Goal: Information Seeking & Learning: Learn about a topic

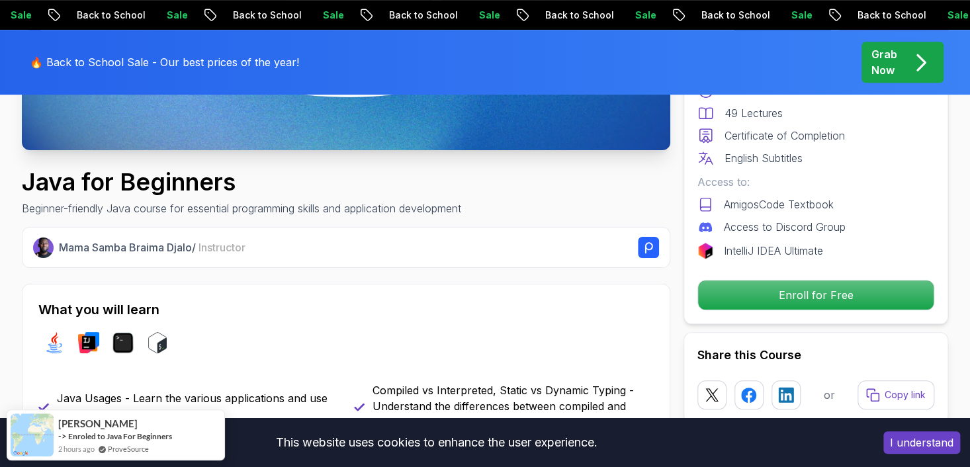
scroll to position [397, 0]
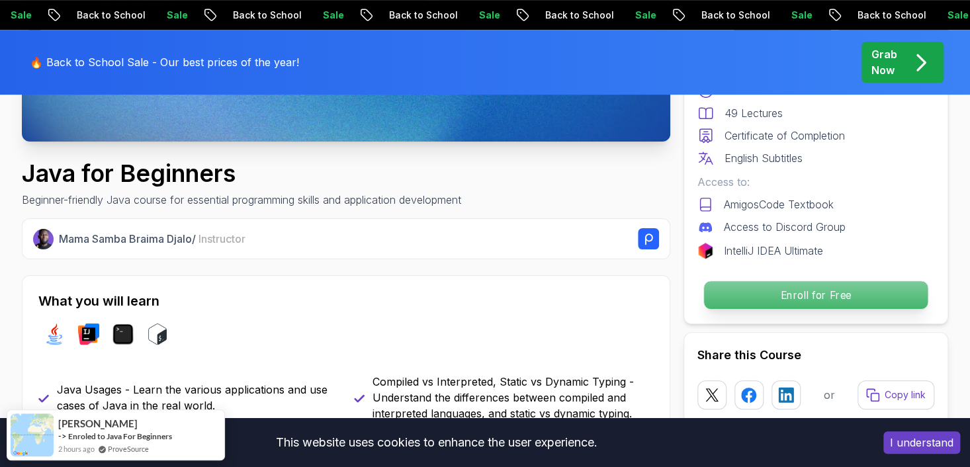
click at [759, 293] on p "Enroll for Free" at bounding box center [816, 295] width 224 height 28
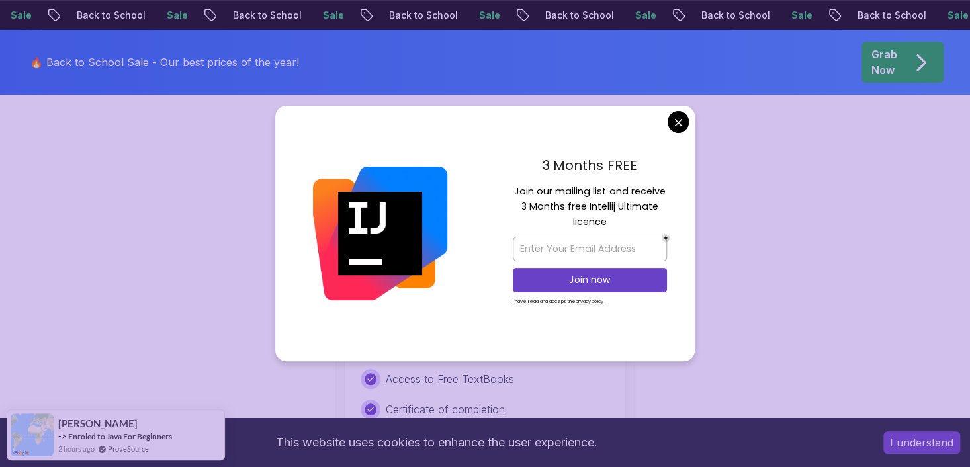
scroll to position [2902, 0]
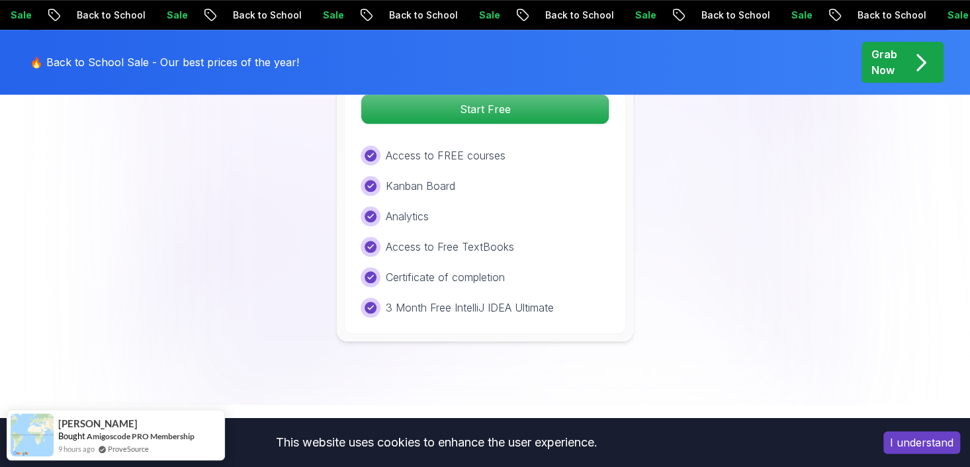
click at [678, 118] on body "Sale Back to School Sale Back to School Sale Back to School Sale Back to School…" at bounding box center [485, 143] width 970 height 6090
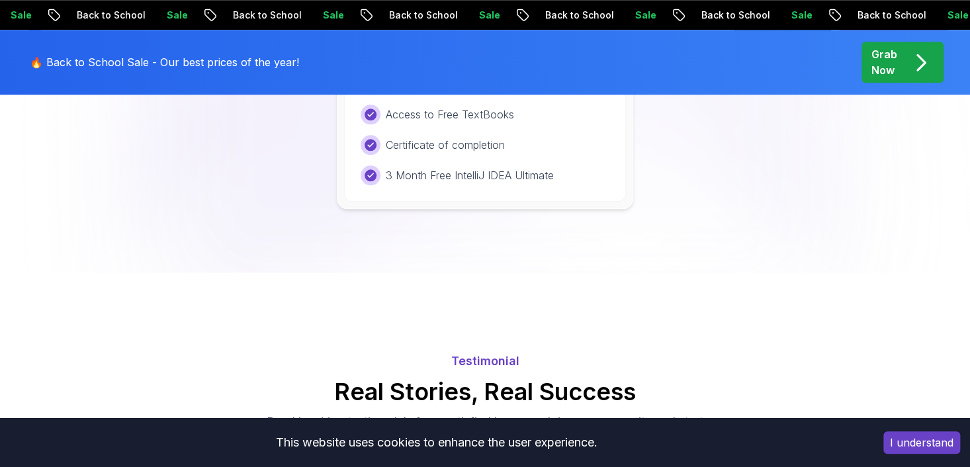
scroll to position [2637, 0]
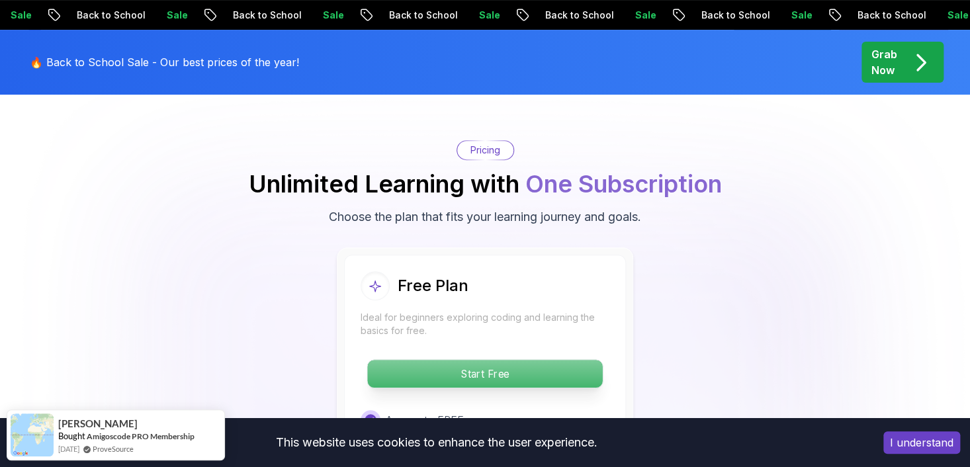
click at [511, 360] on p "Start Free" at bounding box center [484, 374] width 235 height 28
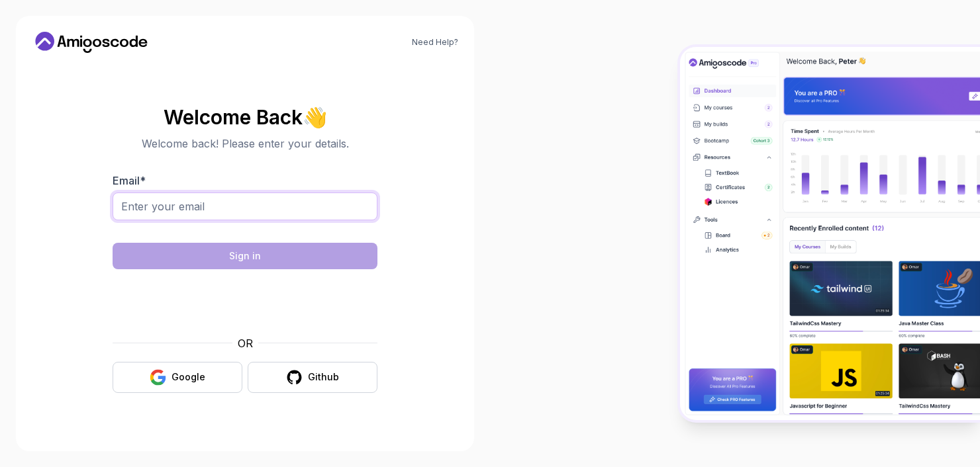
click at [246, 203] on input "Email *" at bounding box center [245, 207] width 265 height 28
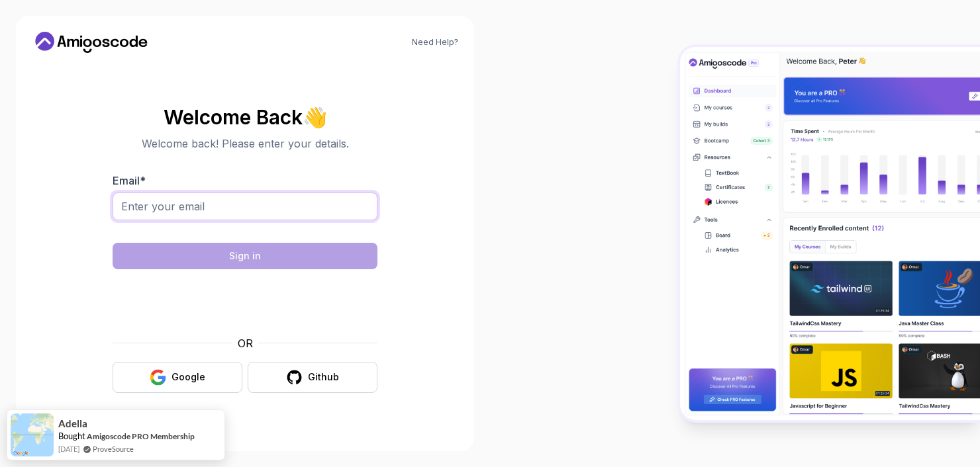
type input "moahithn@gmail.com"
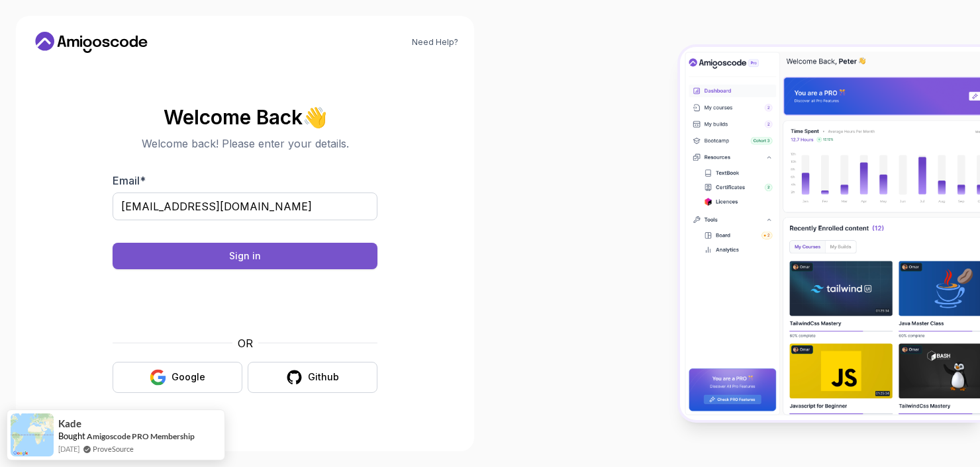
click at [243, 255] on div "Sign in" at bounding box center [245, 256] width 32 height 13
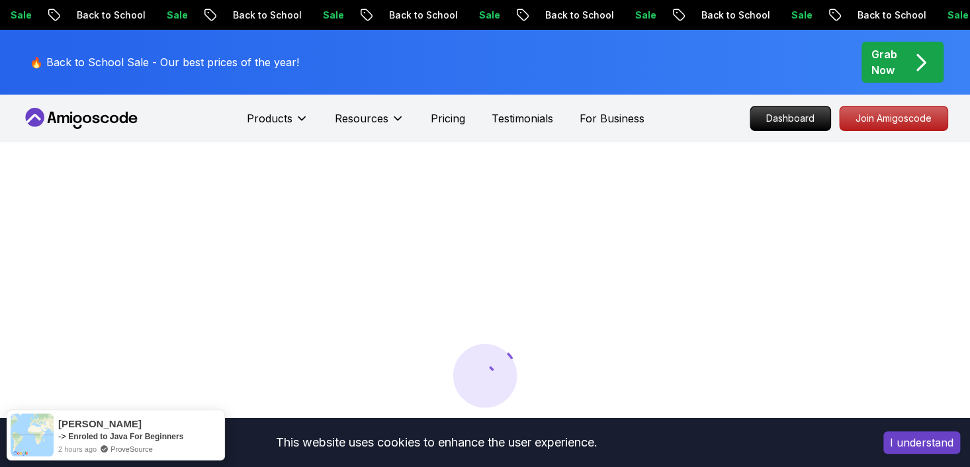
scroll to position [132, 0]
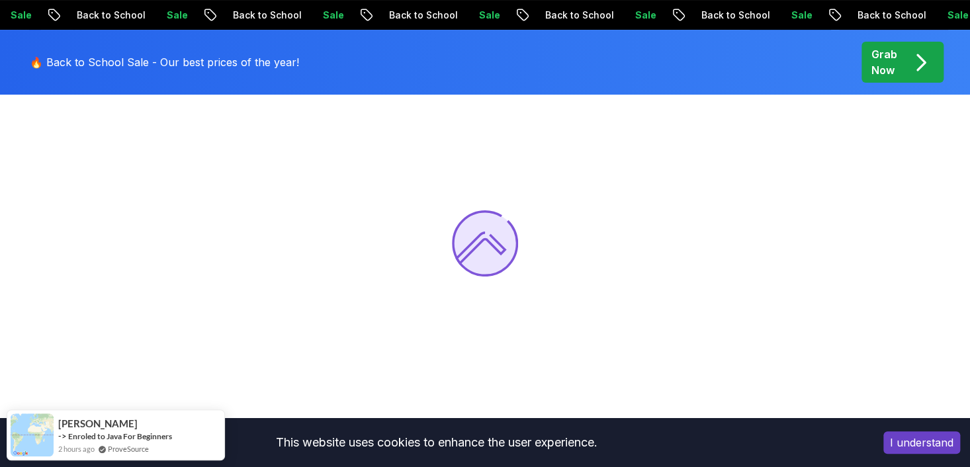
click at [477, 228] on icon at bounding box center [485, 244] width 64 height 64
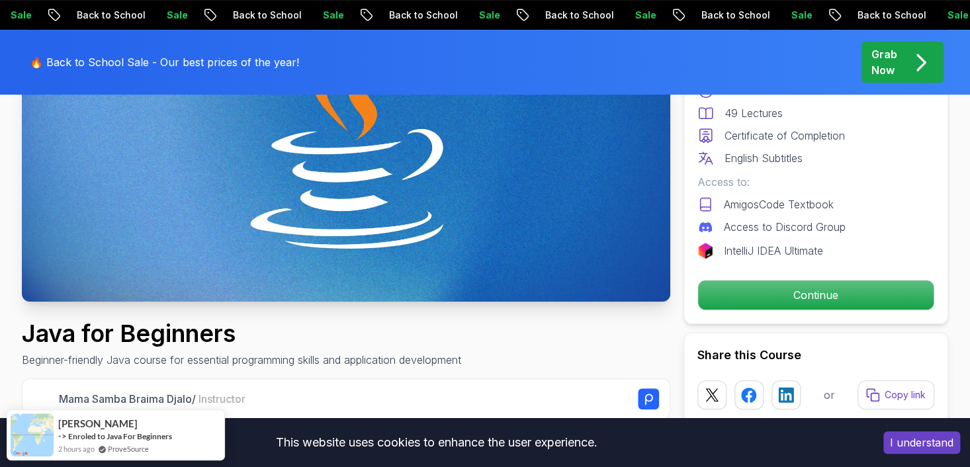
scroll to position [530, 0]
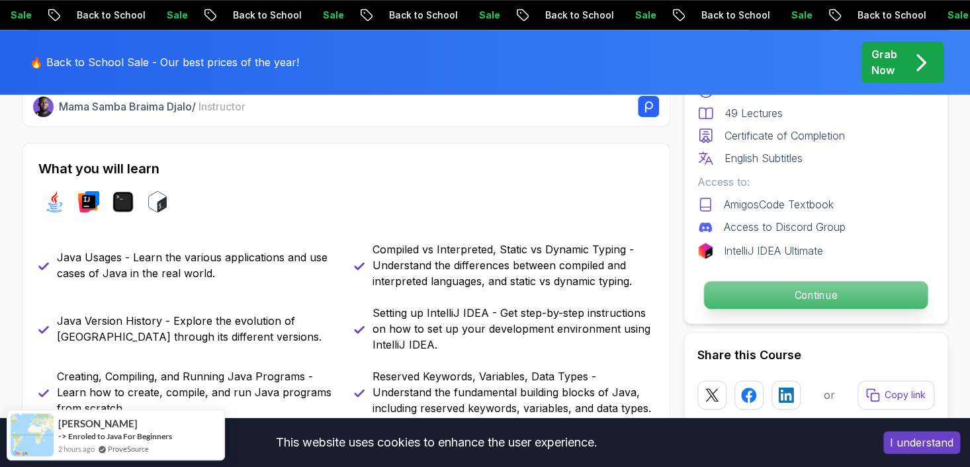
click at [805, 295] on p "Continue" at bounding box center [816, 295] width 224 height 28
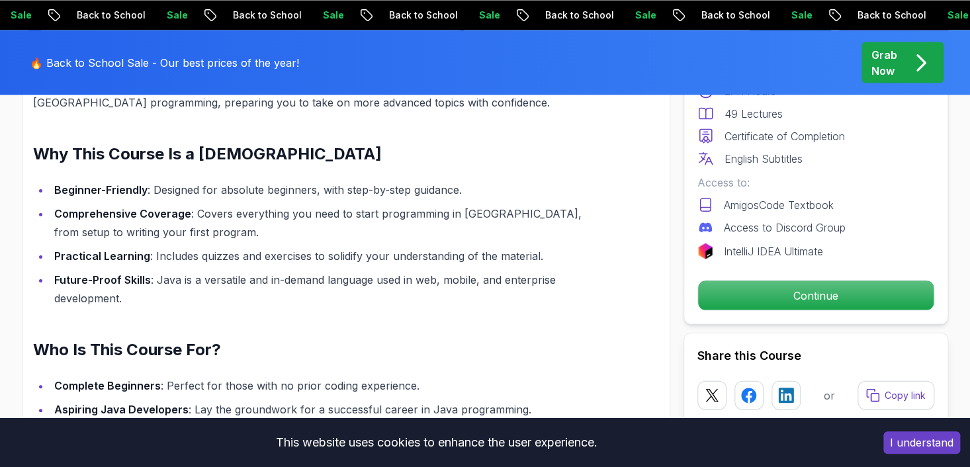
scroll to position [1986, 0]
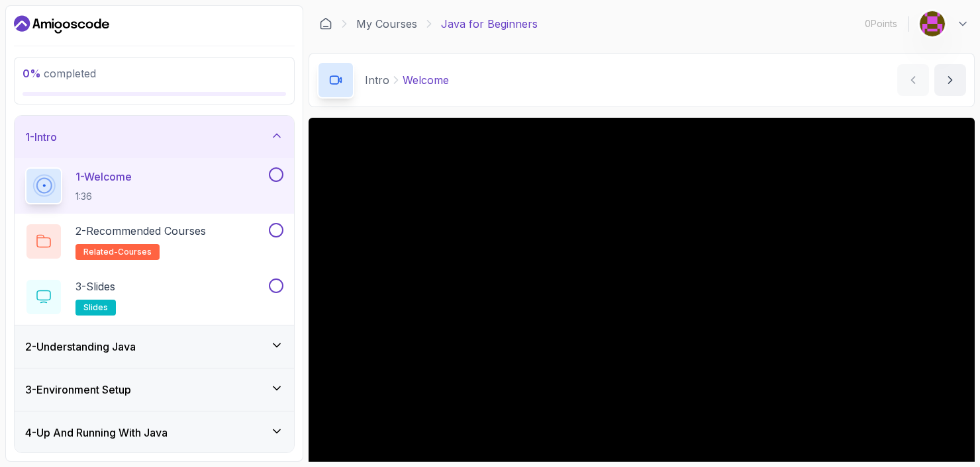
click at [158, 359] on div "2 - Understanding Java" at bounding box center [154, 347] width 279 height 42
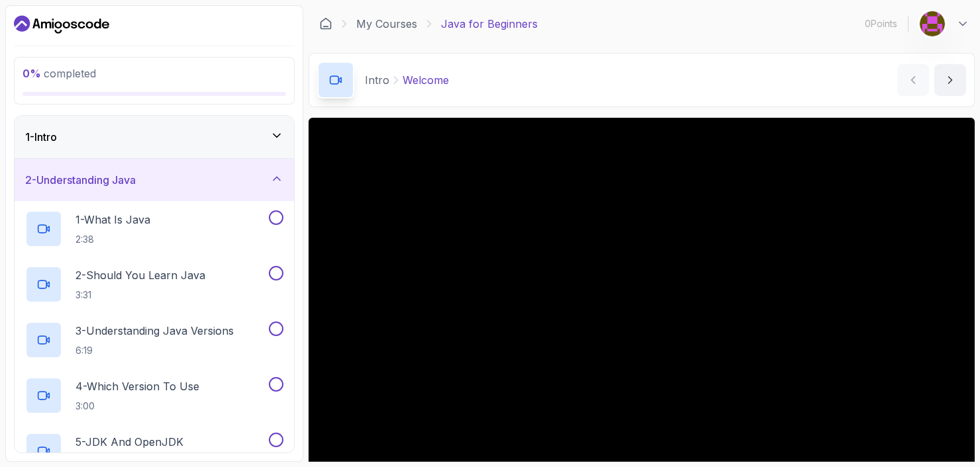
click at [275, 175] on icon at bounding box center [276, 178] width 13 height 13
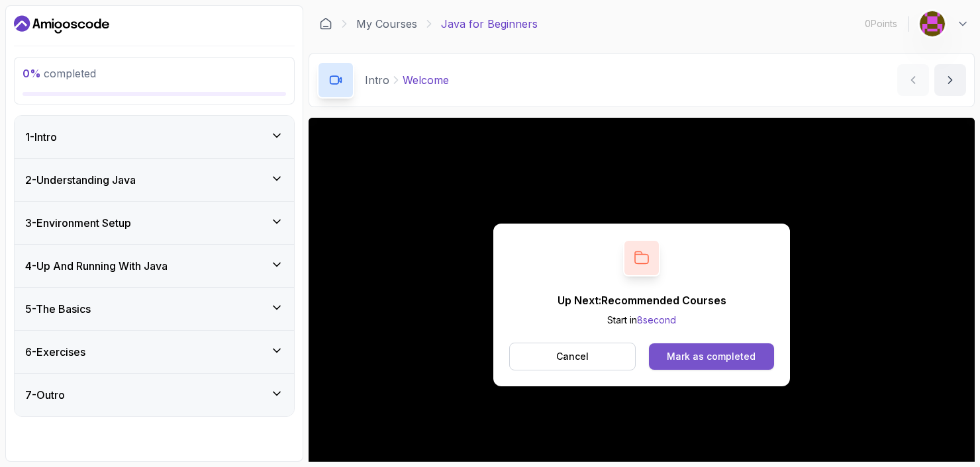
click at [723, 361] on div "Mark as completed" at bounding box center [711, 356] width 89 height 13
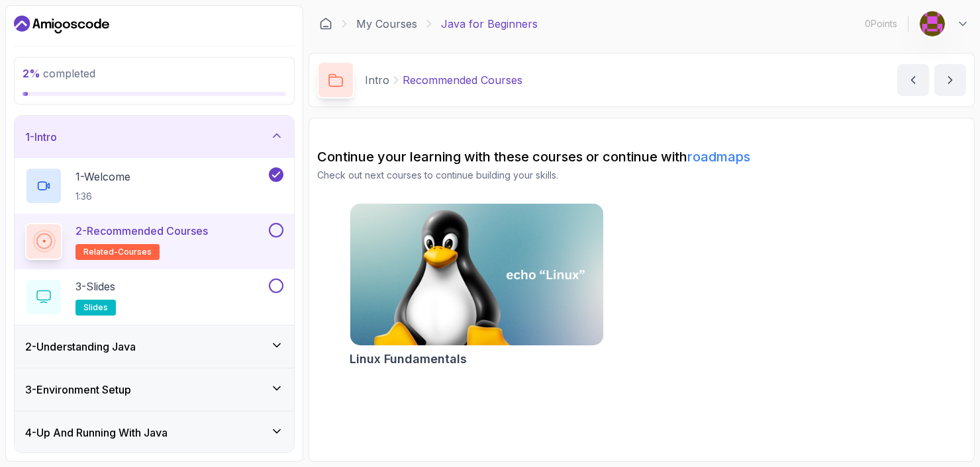
click at [256, 236] on div "2 - Recommended Courses related-courses" at bounding box center [145, 241] width 241 height 37
click at [219, 292] on div "3 - Slides slides" at bounding box center [145, 297] width 241 height 37
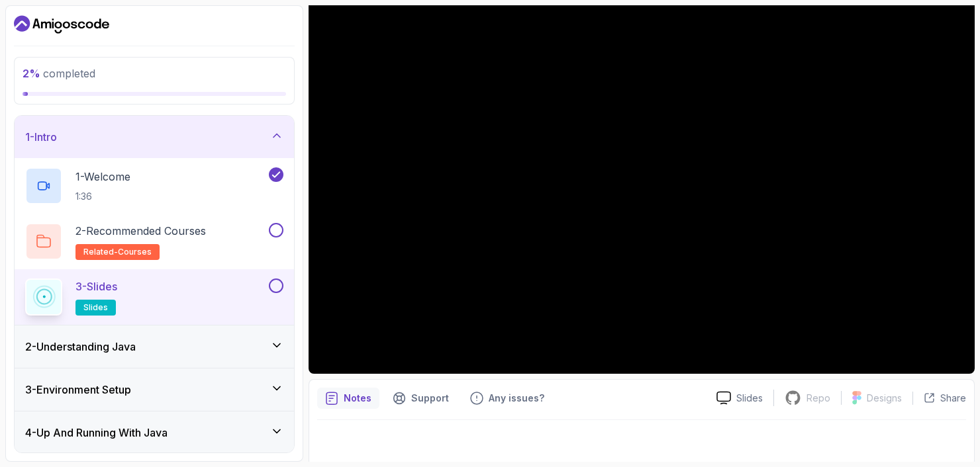
scroll to position [122, 0]
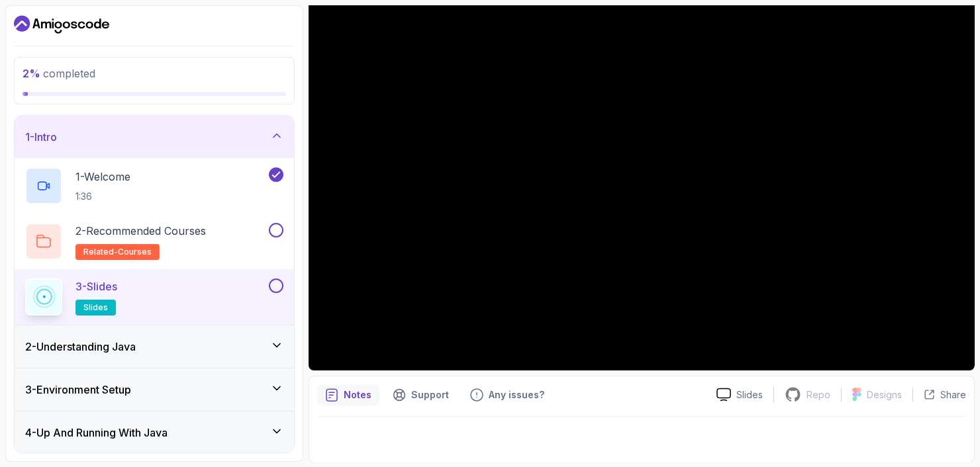
click at [273, 344] on icon at bounding box center [276, 345] width 13 height 13
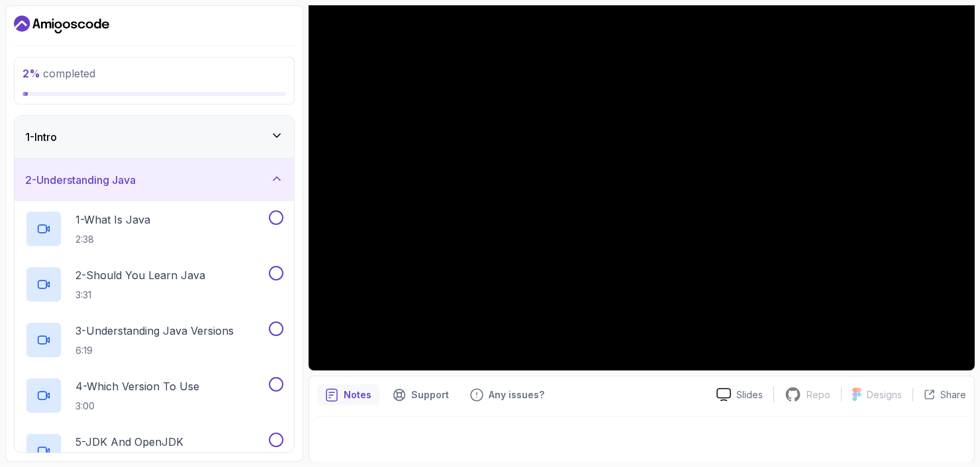
click at [279, 185] on div "2 - Understanding Java" at bounding box center [154, 180] width 258 height 16
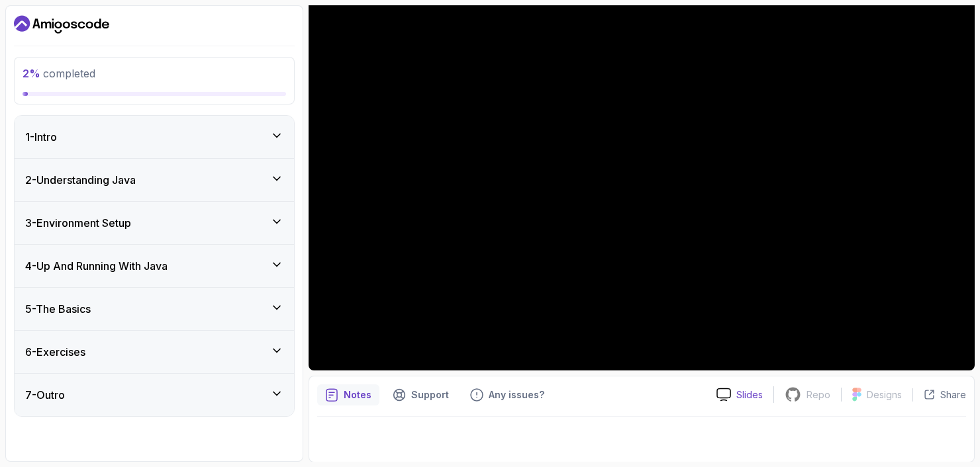
click at [733, 398] on div "Slides" at bounding box center [740, 395] width 68 height 14
click at [277, 141] on icon at bounding box center [276, 135] width 13 height 13
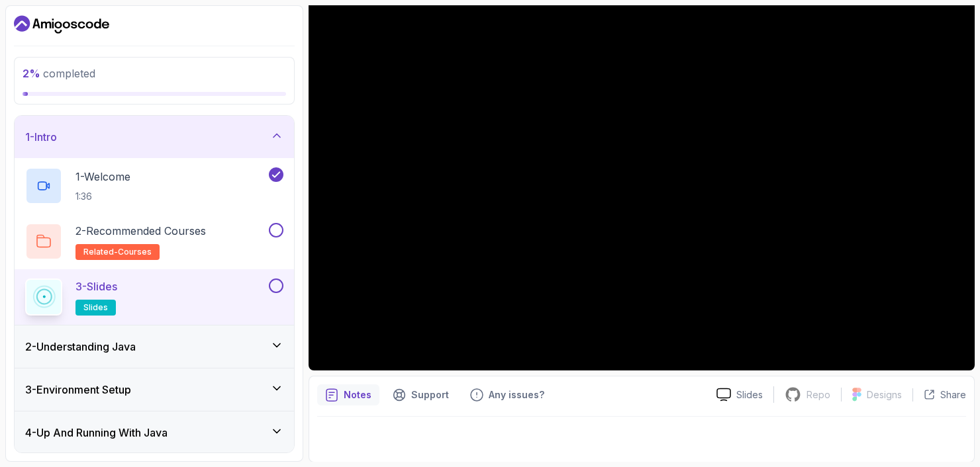
click at [272, 289] on button at bounding box center [276, 286] width 15 height 15
click at [278, 226] on button at bounding box center [276, 230] width 15 height 15
click at [252, 236] on div "2 - Recommended Courses related-courses" at bounding box center [145, 241] width 241 height 37
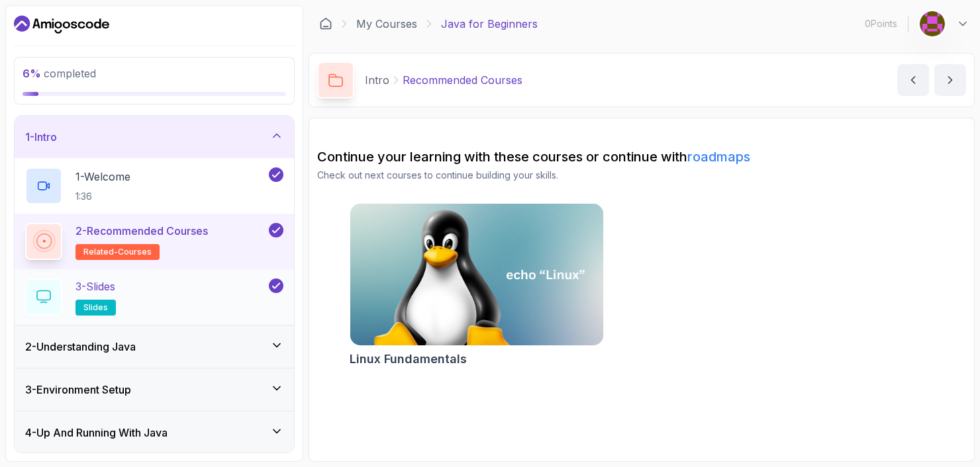
scroll to position [128, 0]
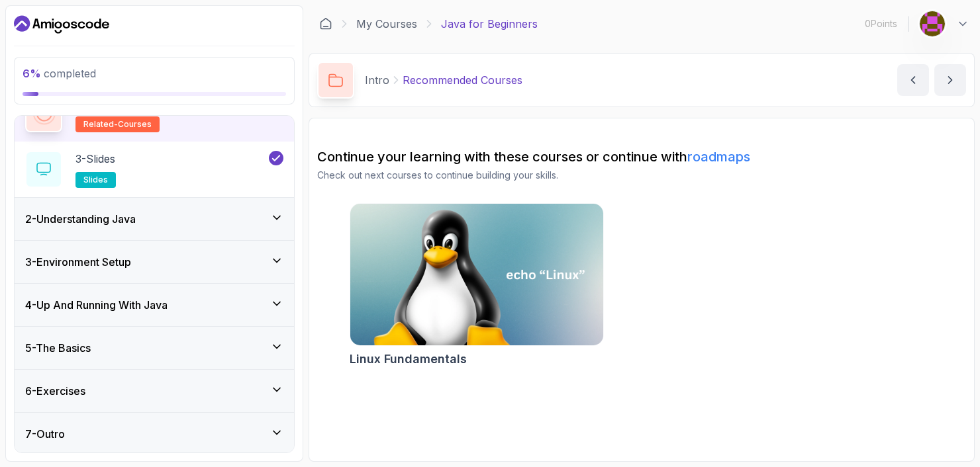
click at [277, 216] on icon at bounding box center [276, 217] width 13 height 13
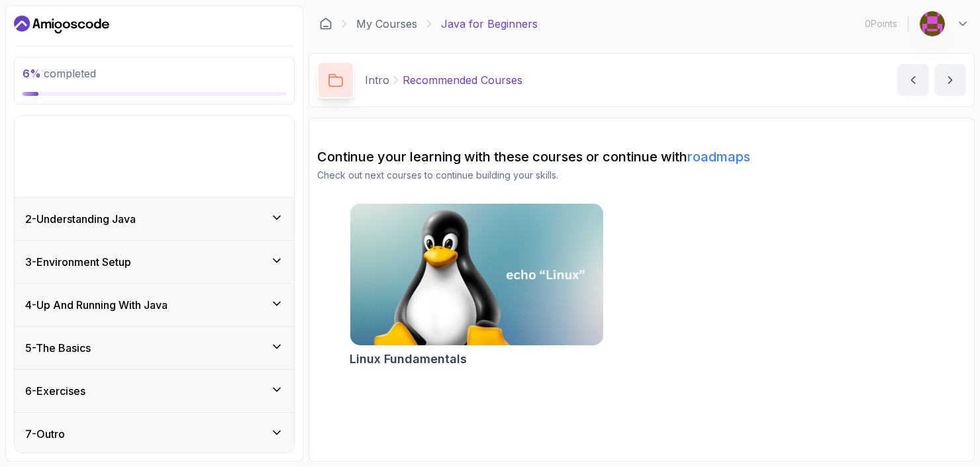
scroll to position [0, 0]
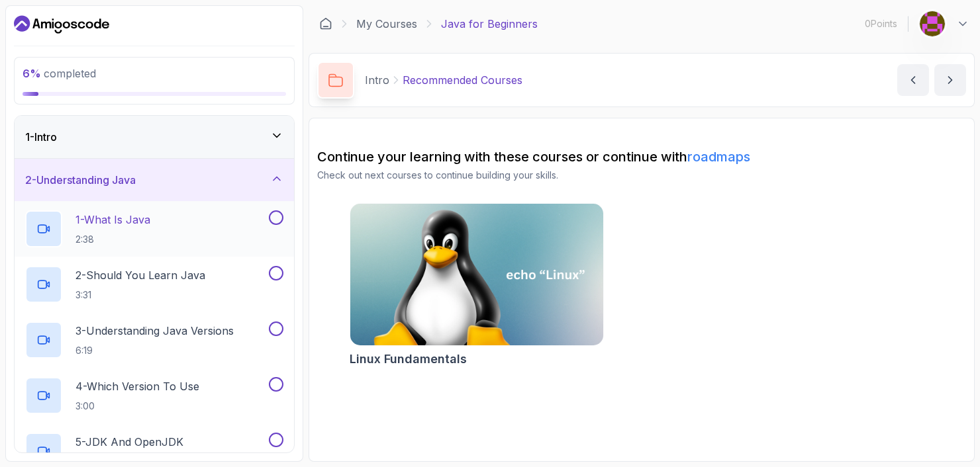
click at [261, 231] on div "1 - What Is Java 2:38" at bounding box center [145, 228] width 241 height 37
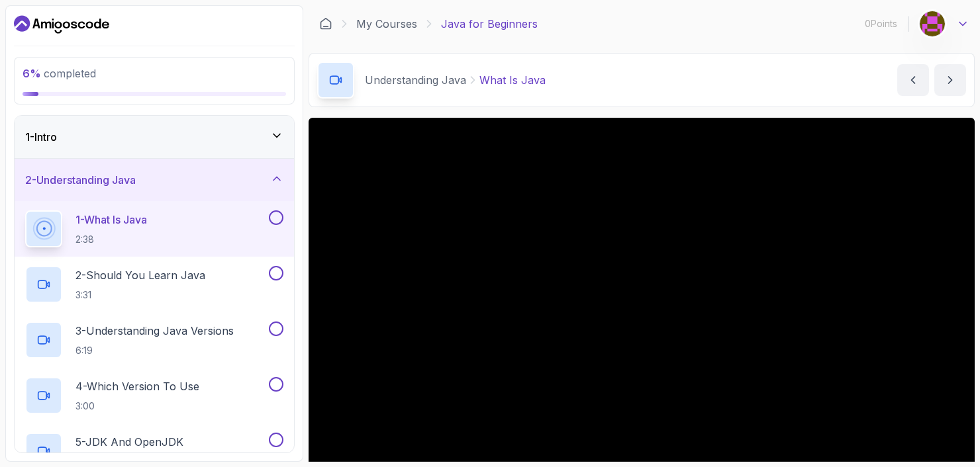
click at [962, 22] on icon at bounding box center [962, 23] width 13 height 13
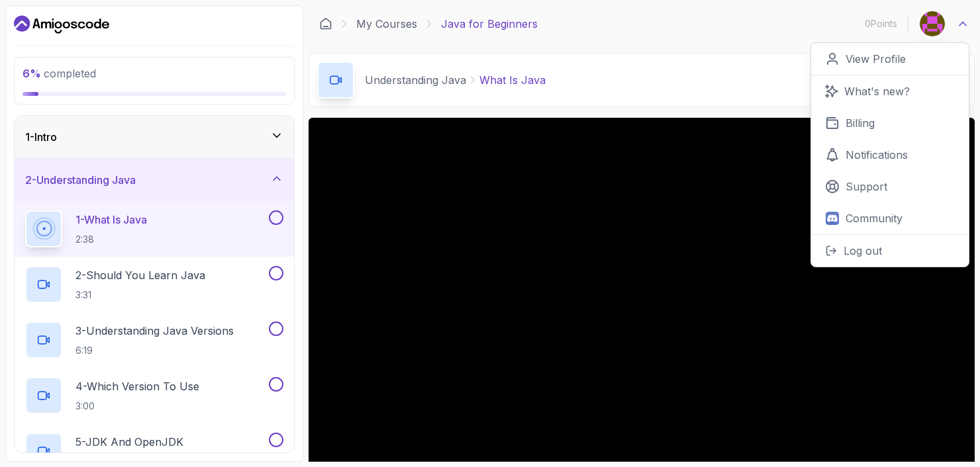
click at [958, 21] on icon at bounding box center [962, 23] width 13 height 13
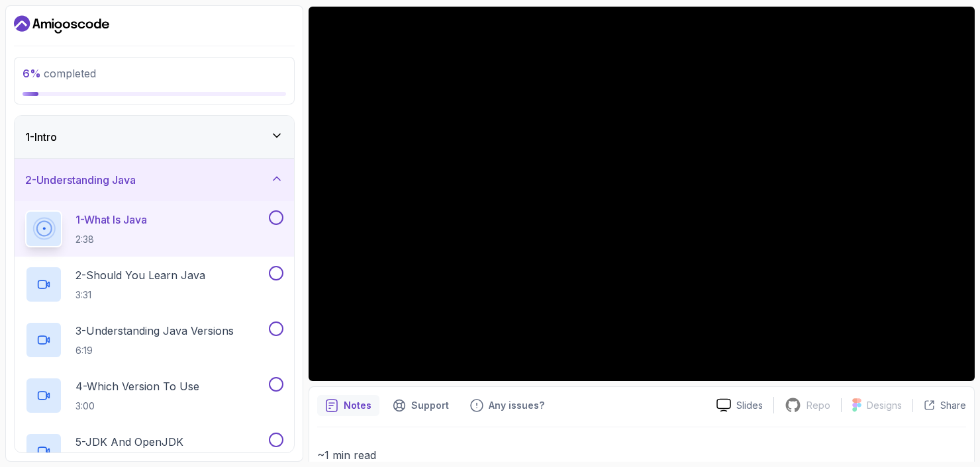
scroll to position [132, 0]
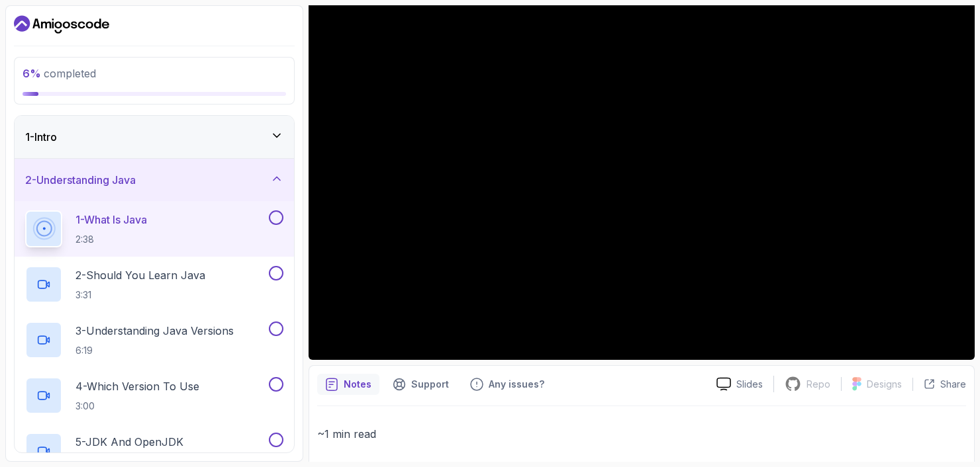
click at [278, 218] on button at bounding box center [276, 217] width 15 height 15
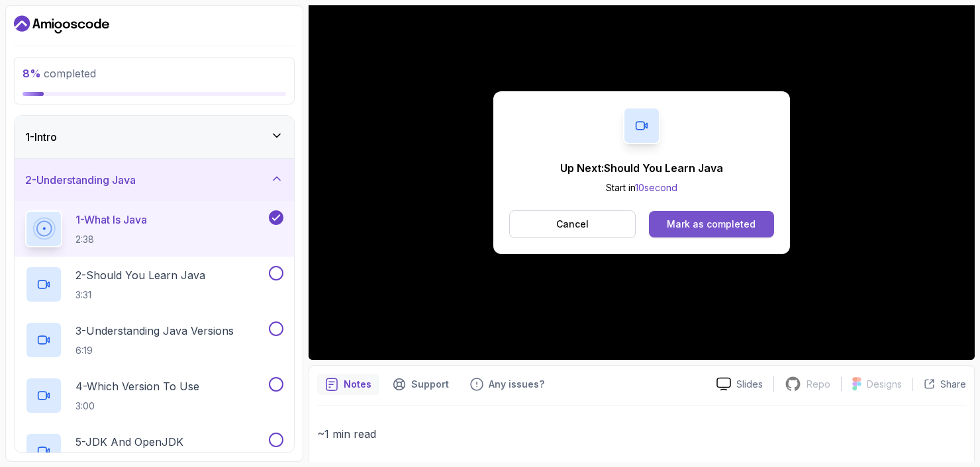
click at [704, 224] on div "Mark as completed" at bounding box center [711, 224] width 89 height 13
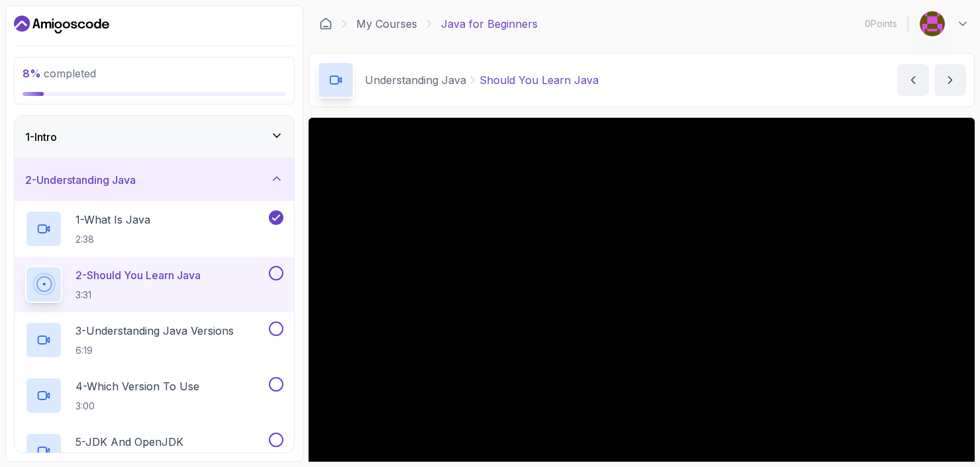
scroll to position [122, 0]
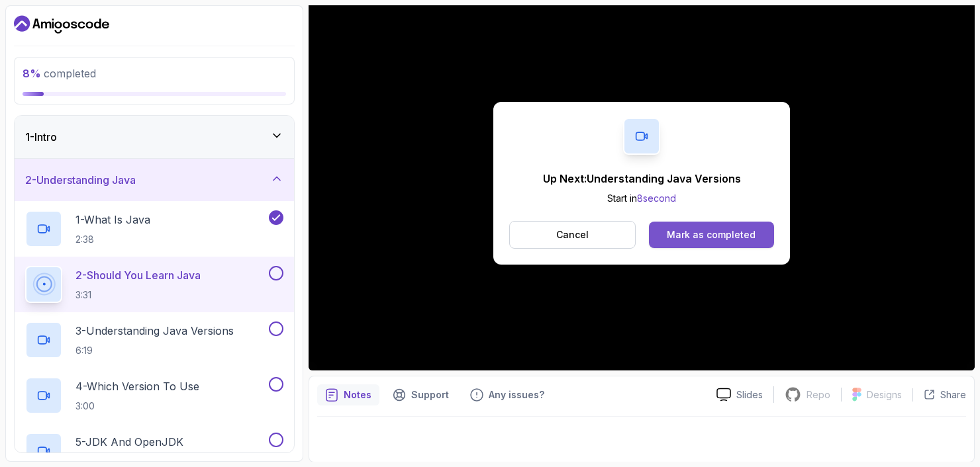
click at [698, 232] on div "Mark as completed" at bounding box center [711, 234] width 89 height 13
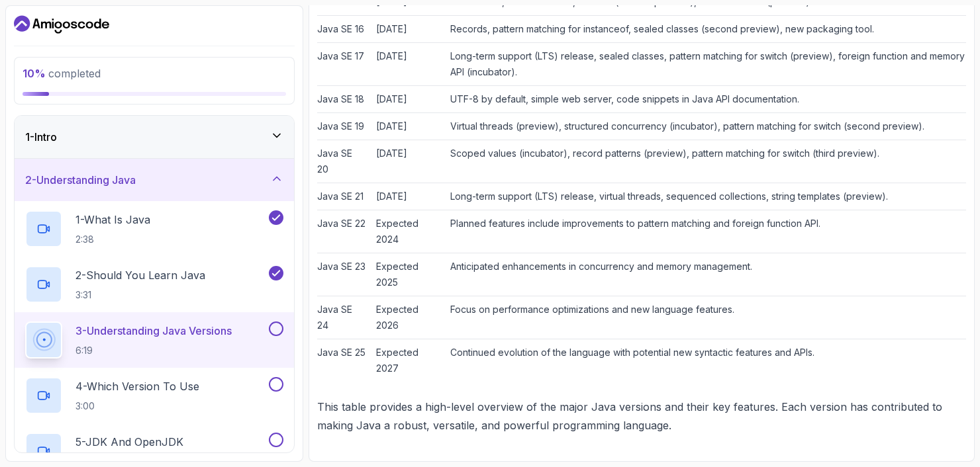
scroll to position [1330, 0]
click at [280, 326] on button at bounding box center [276, 329] width 15 height 15
click at [135, 406] on p "3:00" at bounding box center [137, 406] width 124 height 13
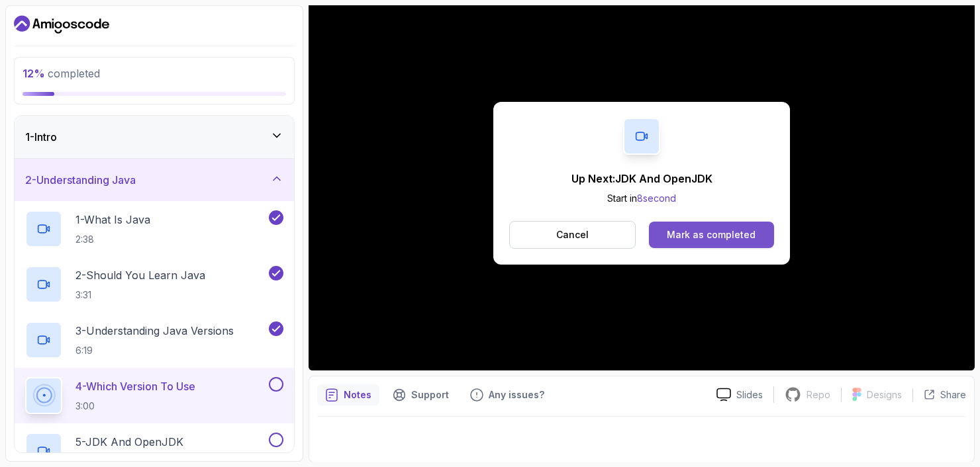
click at [709, 240] on div "Mark as completed" at bounding box center [711, 234] width 89 height 13
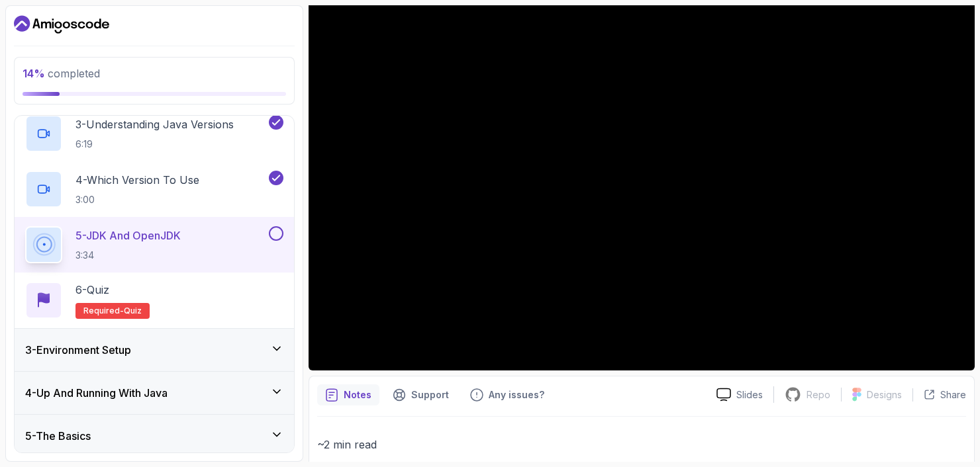
scroll to position [295, 0]
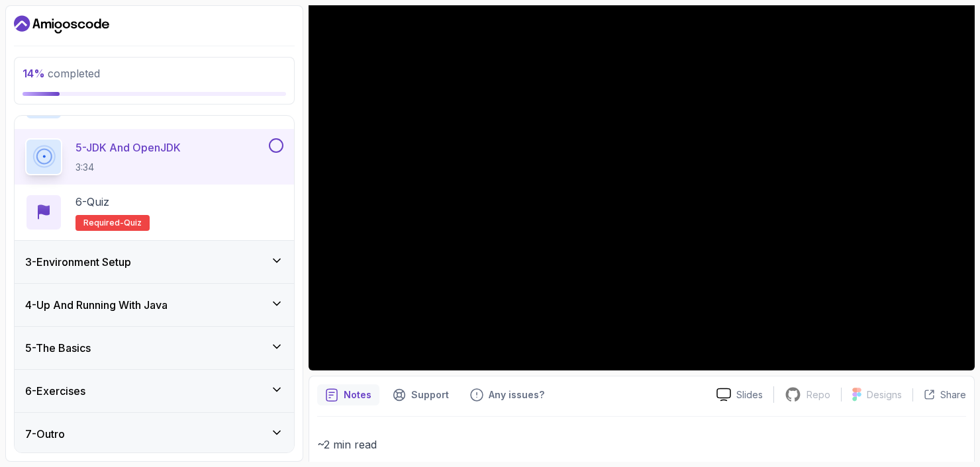
click at [232, 273] on div "3 - Environment Setup" at bounding box center [154, 262] width 279 height 42
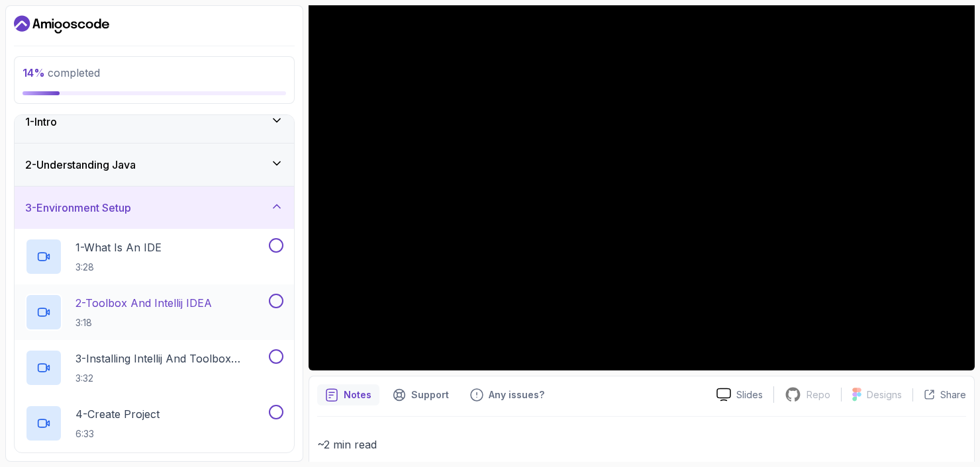
scroll to position [0, 0]
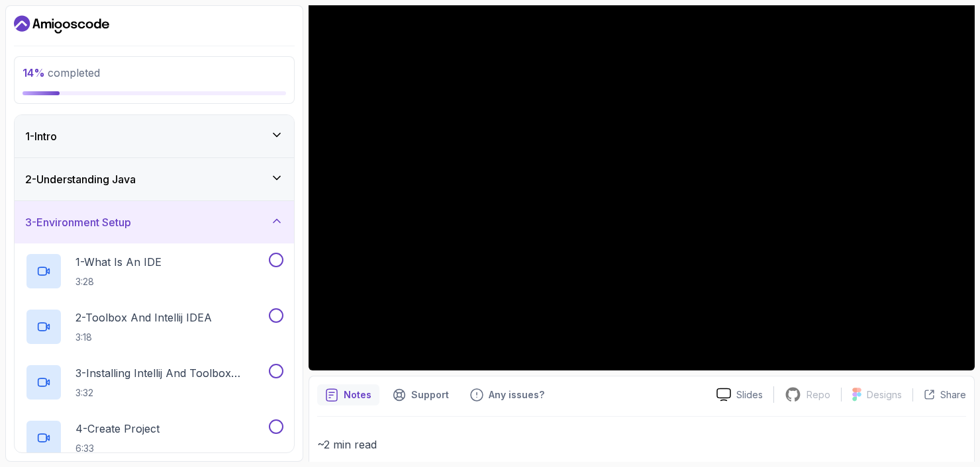
click at [275, 224] on icon at bounding box center [276, 220] width 13 height 13
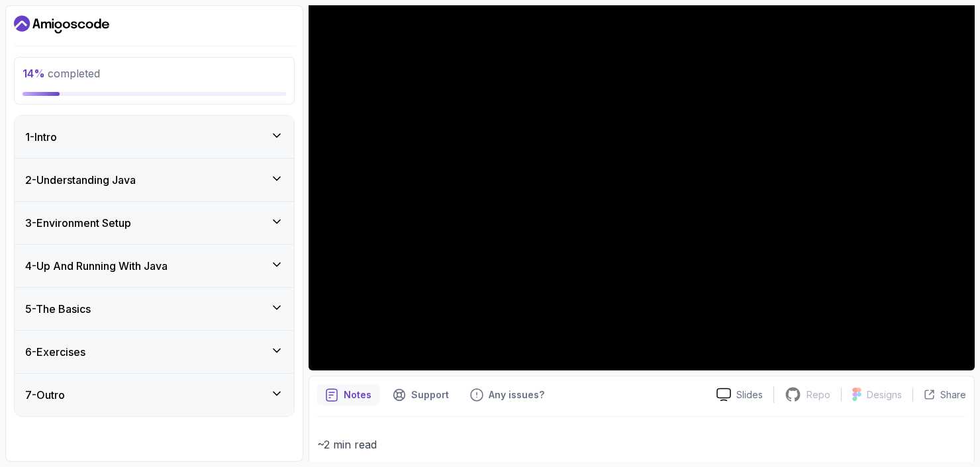
click at [279, 191] on div "2 - Understanding Java" at bounding box center [154, 180] width 279 height 42
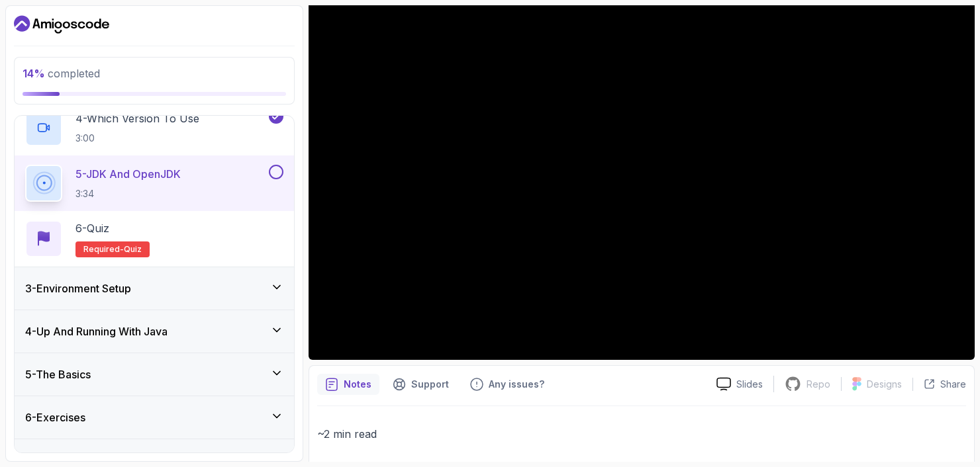
scroll to position [242, 0]
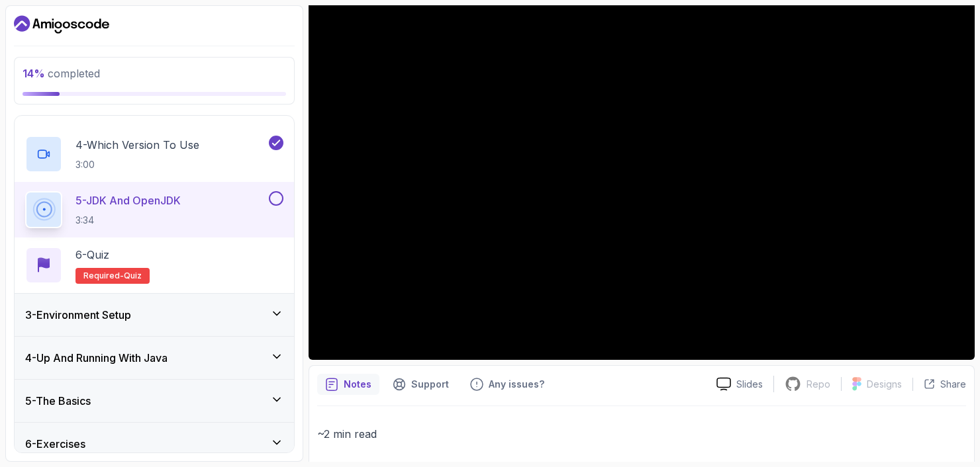
click at [277, 202] on button at bounding box center [276, 198] width 15 height 15
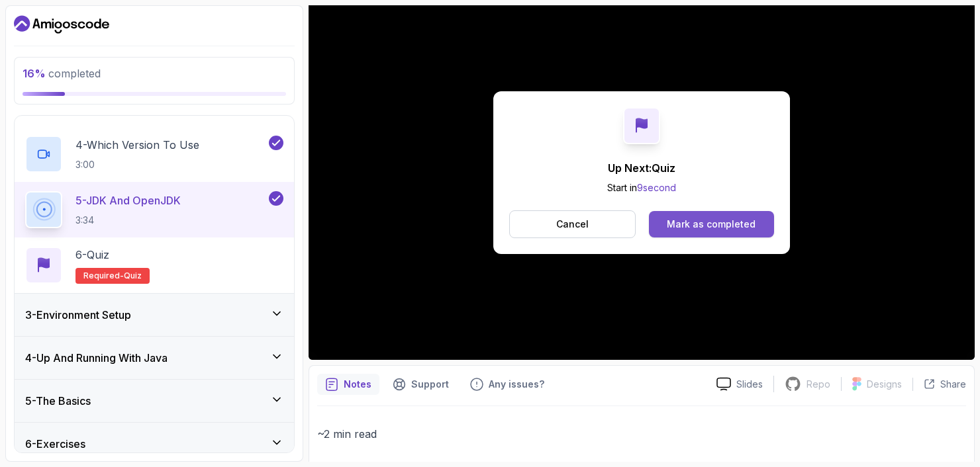
click at [735, 226] on div "Mark as completed" at bounding box center [711, 224] width 89 height 13
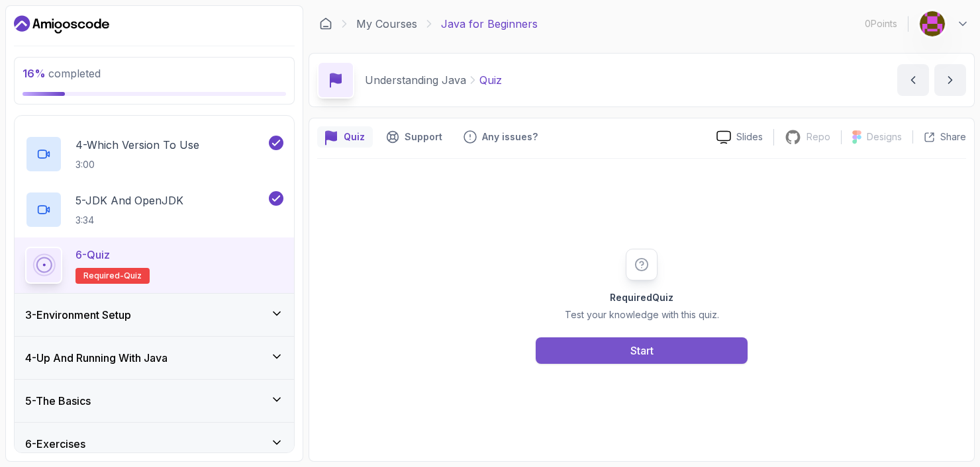
click at [569, 351] on button "Start" at bounding box center [641, 351] width 212 height 26
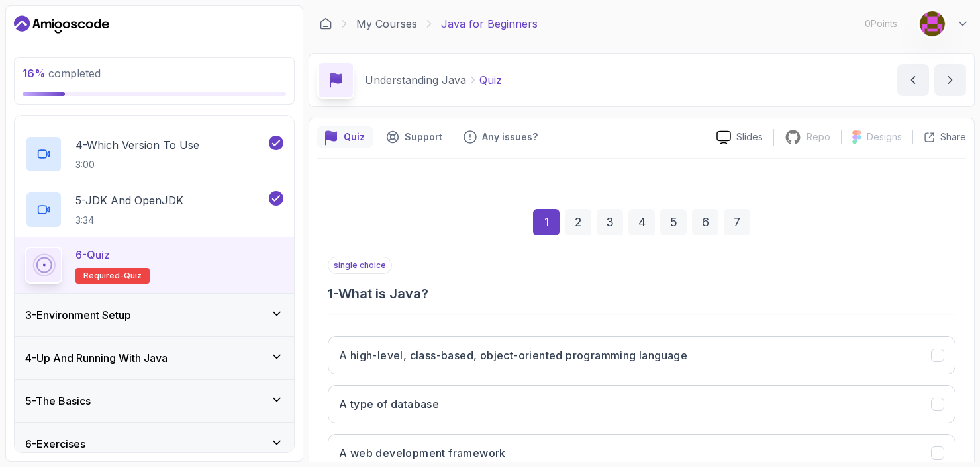
scroll to position [132, 0]
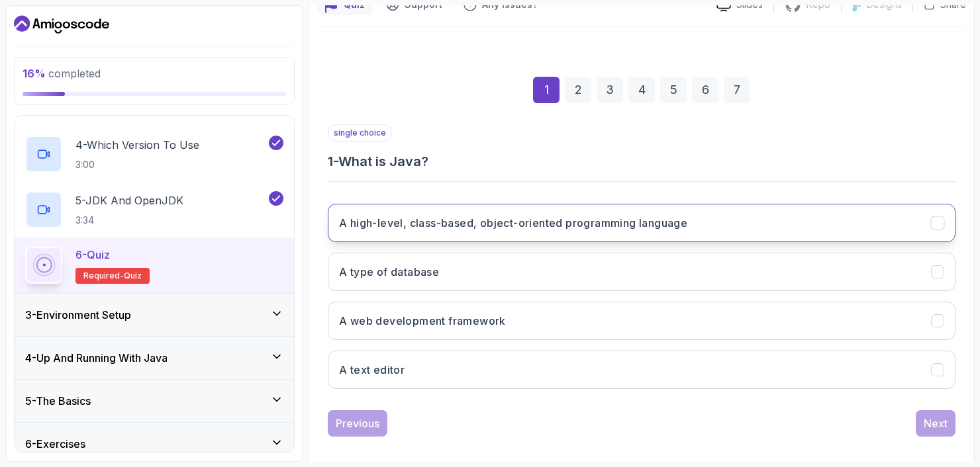
click at [529, 226] on h3 "A high-level, class-based, object-oriented programming language" at bounding box center [513, 223] width 348 height 16
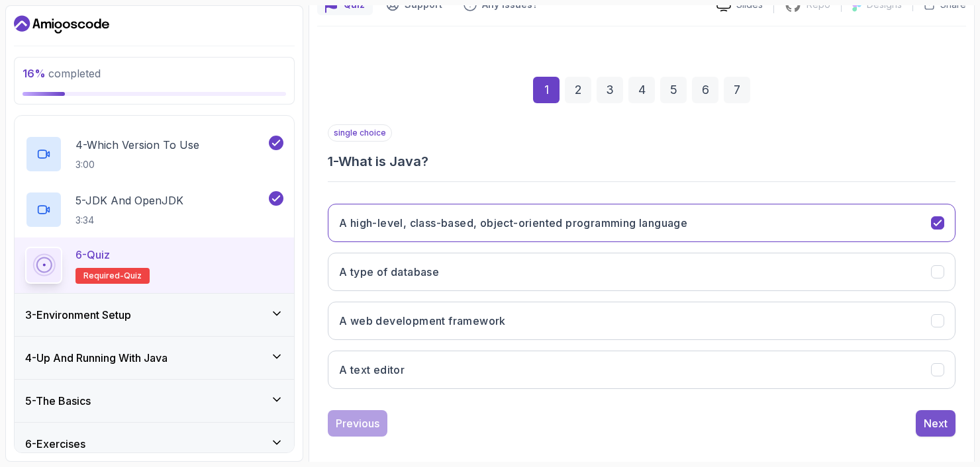
click at [931, 421] on div "Next" at bounding box center [935, 424] width 24 height 16
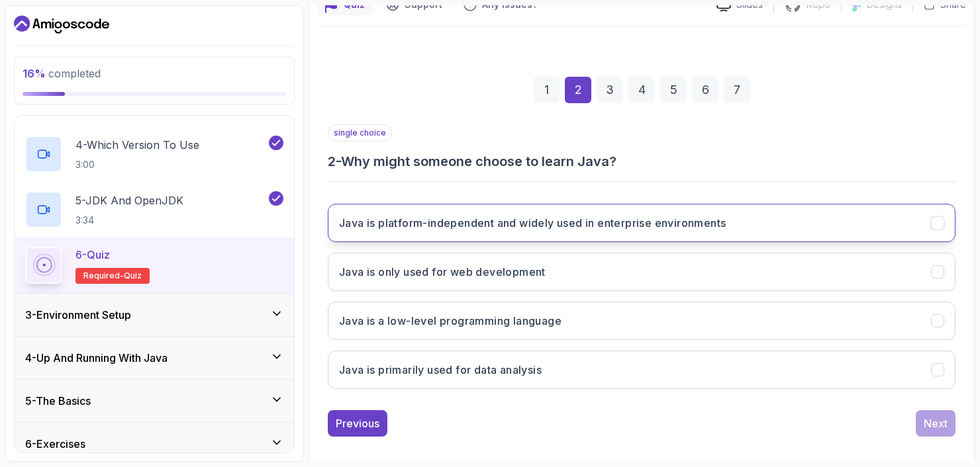
click at [521, 226] on h3 "Java is platform-independent and widely used in enterprise environments" at bounding box center [532, 223] width 387 height 16
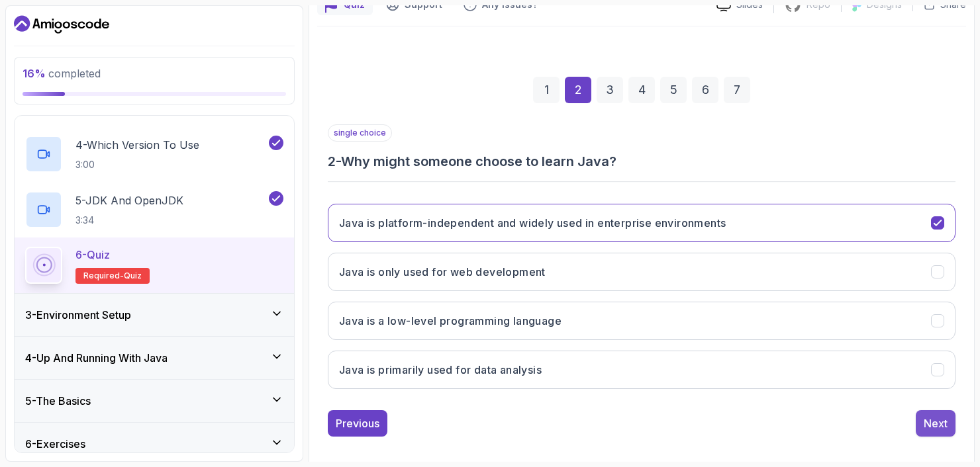
click at [941, 426] on div "Next" at bounding box center [935, 424] width 24 height 16
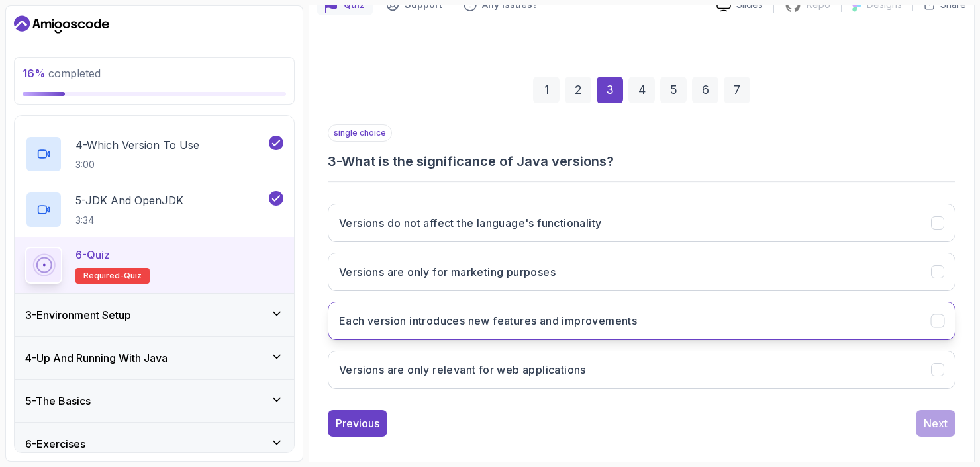
click at [471, 323] on h3 "Each version introduces new features and improvements" at bounding box center [488, 321] width 298 height 16
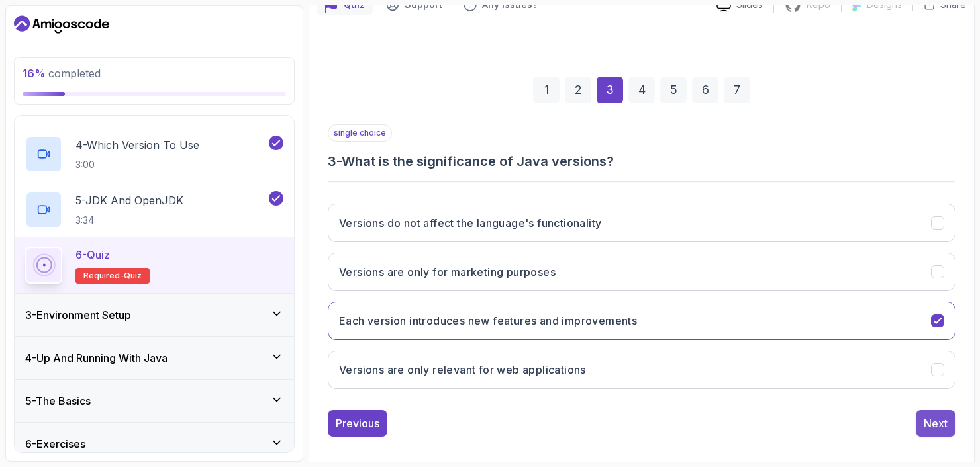
click at [935, 431] on button "Next" at bounding box center [935, 423] width 40 height 26
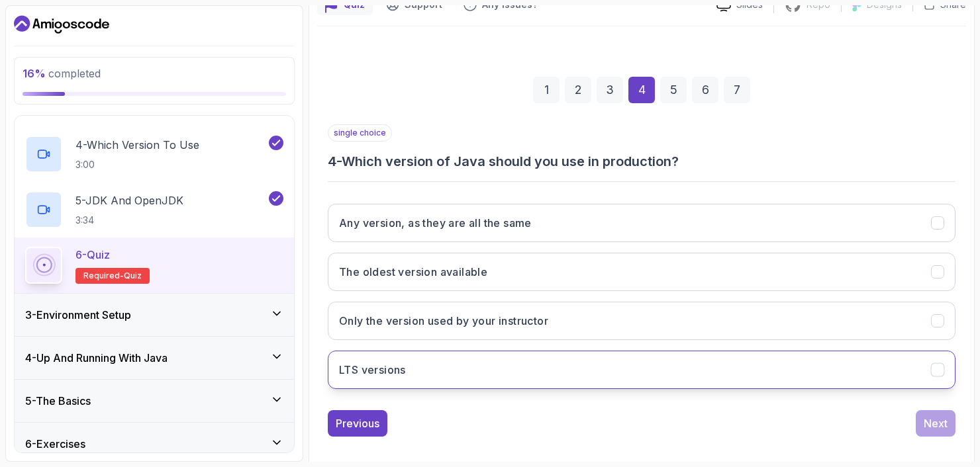
click at [500, 371] on button "LTS versions" at bounding box center [641, 370] width 627 height 38
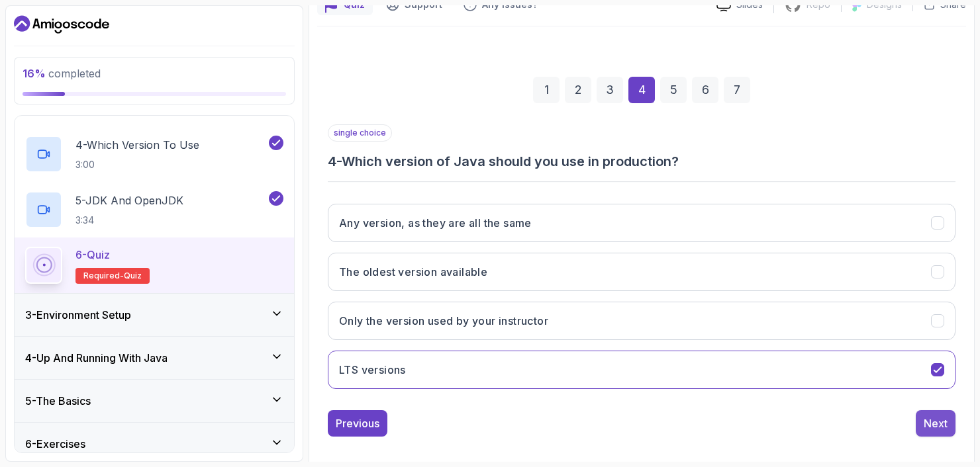
click at [946, 431] on button "Next" at bounding box center [935, 423] width 40 height 26
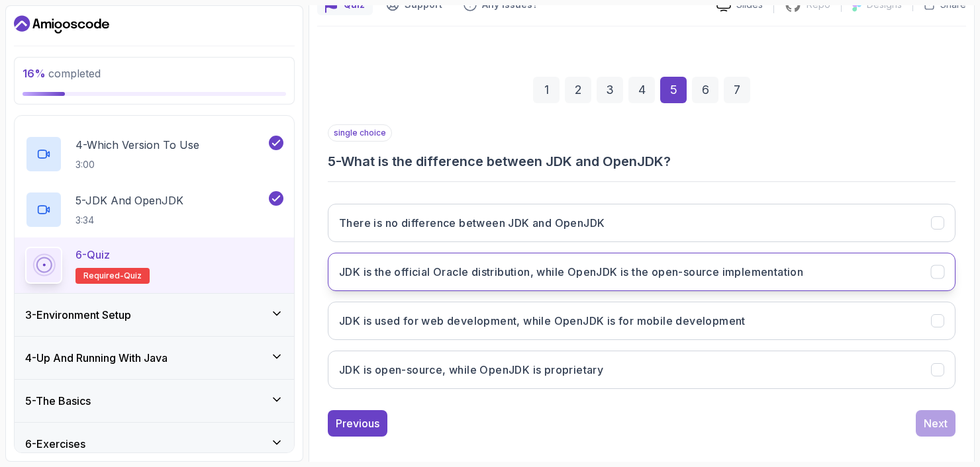
click at [477, 277] on h3 "JDK is the official Oracle distribution, while OpenJDK is the open-source imple…" at bounding box center [571, 272] width 464 height 16
click at [943, 424] on div "Next" at bounding box center [935, 424] width 24 height 16
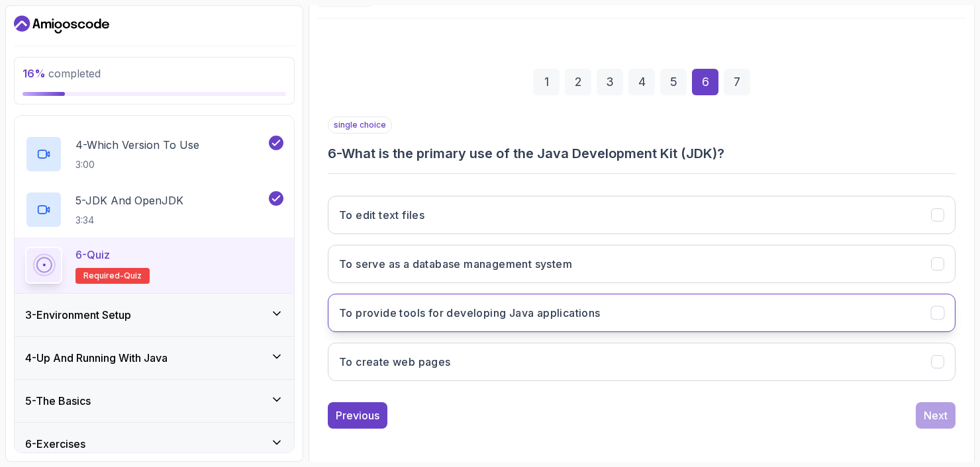
scroll to position [143, 0]
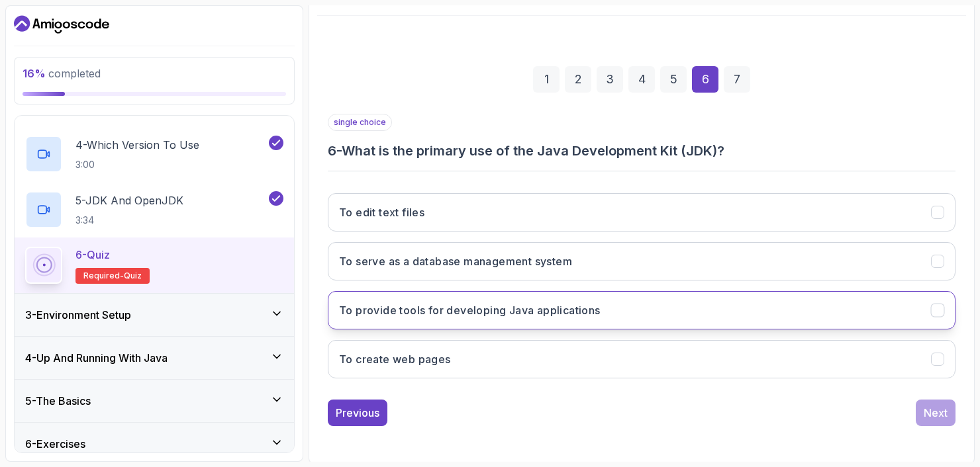
click at [558, 312] on h3 "To provide tools for developing Java applications" at bounding box center [469, 310] width 261 height 16
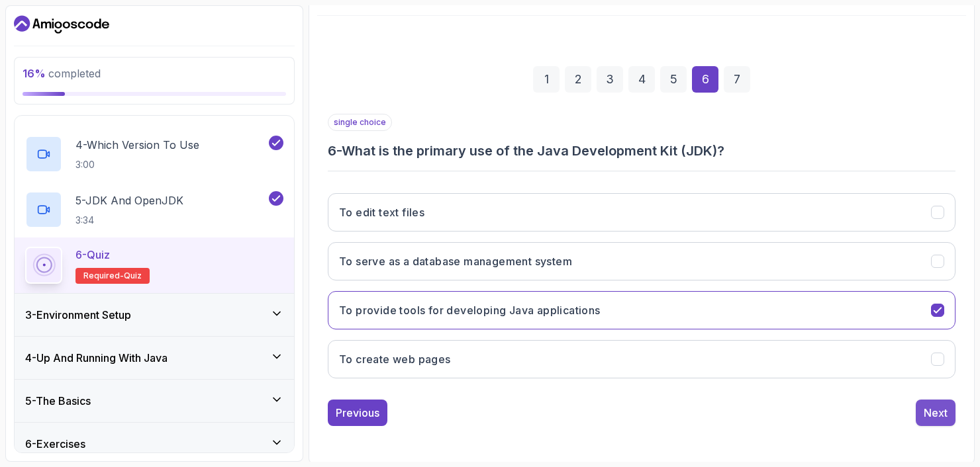
click at [925, 413] on div "Next" at bounding box center [935, 413] width 24 height 16
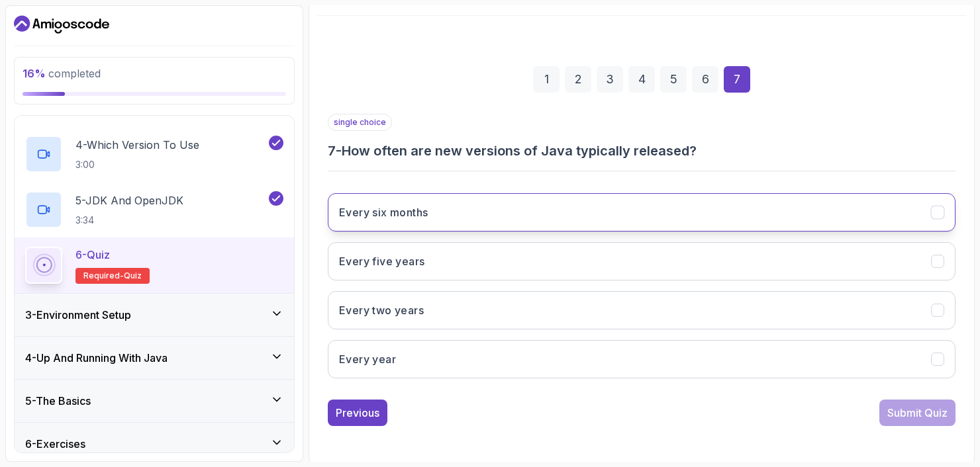
click at [634, 221] on button "Every six months" at bounding box center [641, 212] width 627 height 38
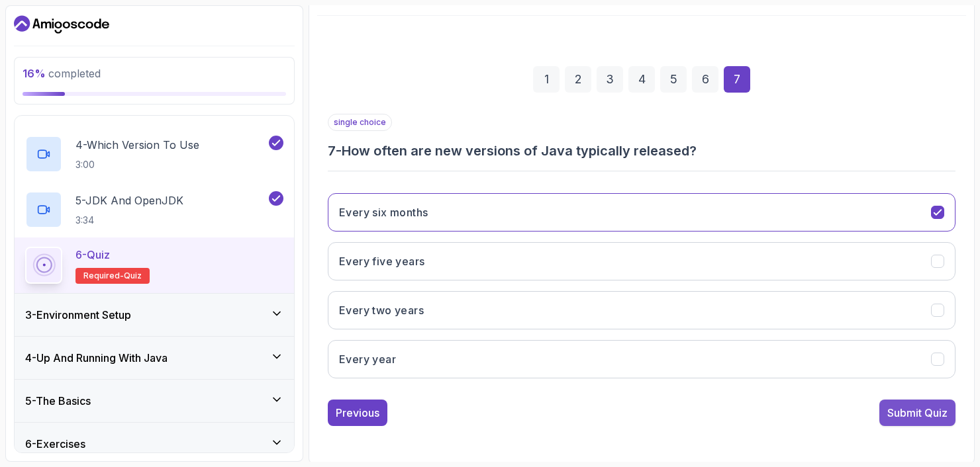
click at [918, 422] on button "Submit Quiz" at bounding box center [917, 413] width 76 height 26
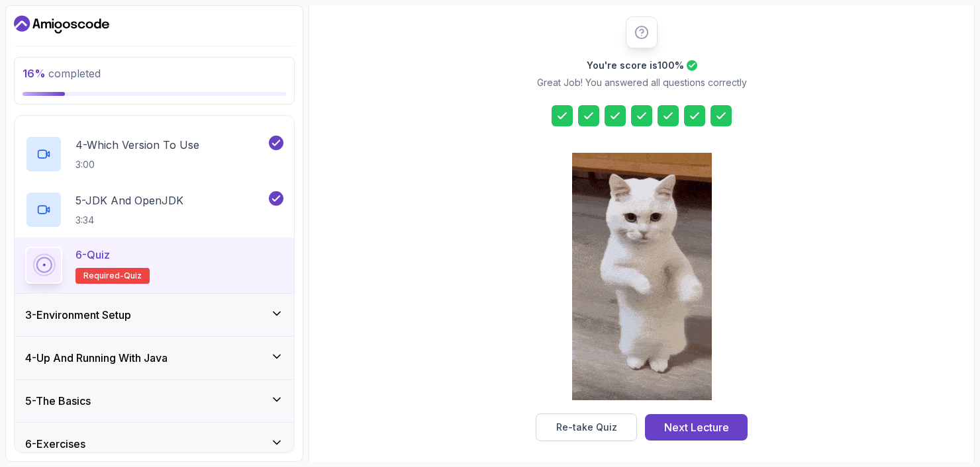
scroll to position [166, 0]
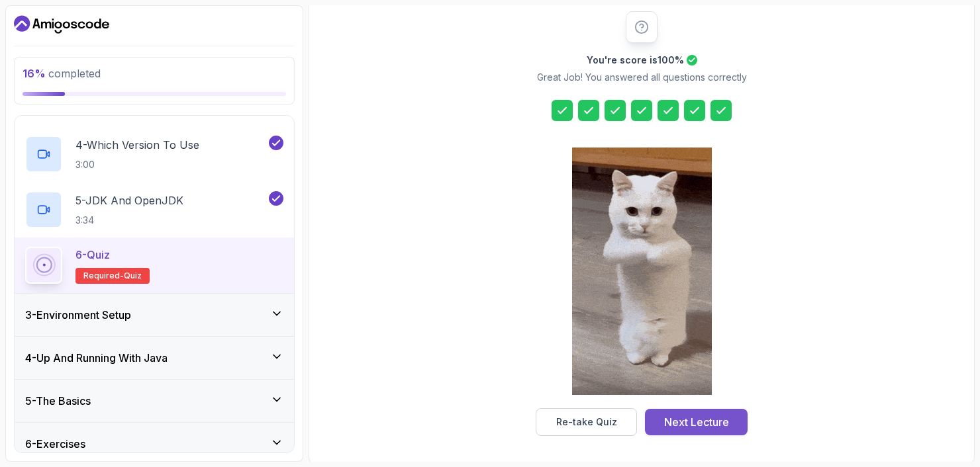
click at [708, 412] on button "Next Lecture" at bounding box center [696, 422] width 103 height 26
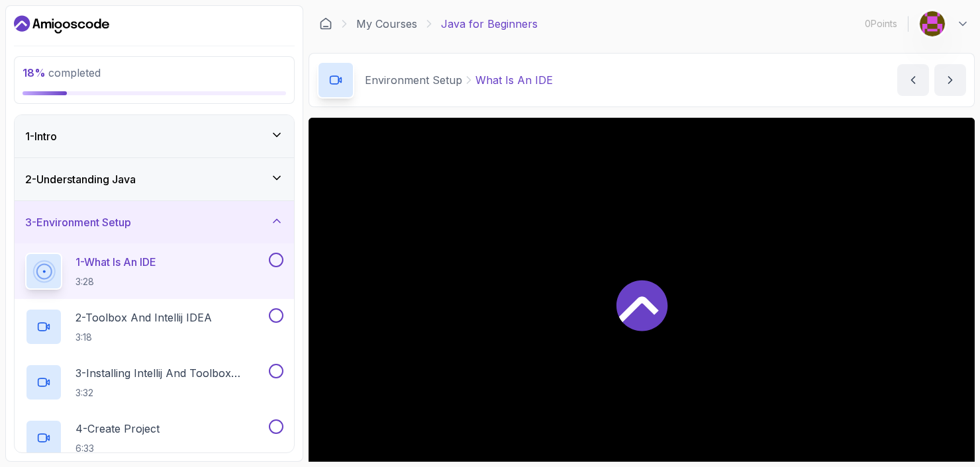
click at [248, 277] on div "1 - What Is An IDE 3:28" at bounding box center [145, 271] width 241 height 37
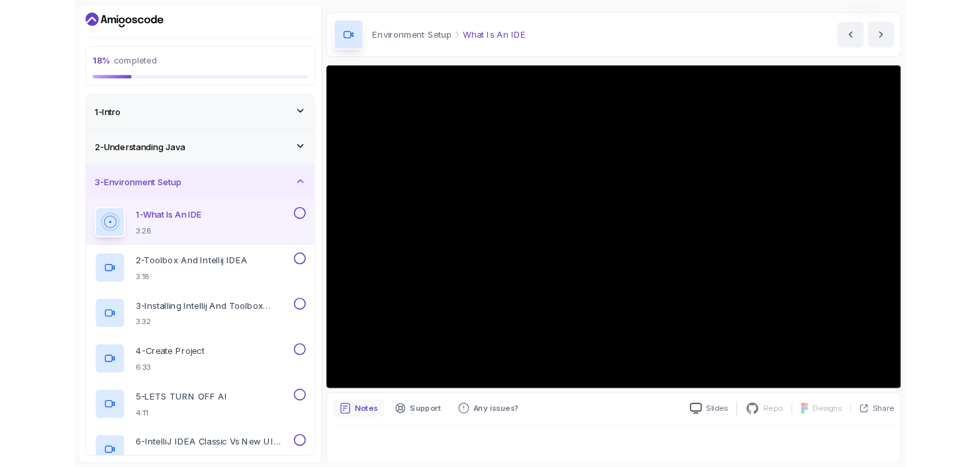
scroll to position [122, 0]
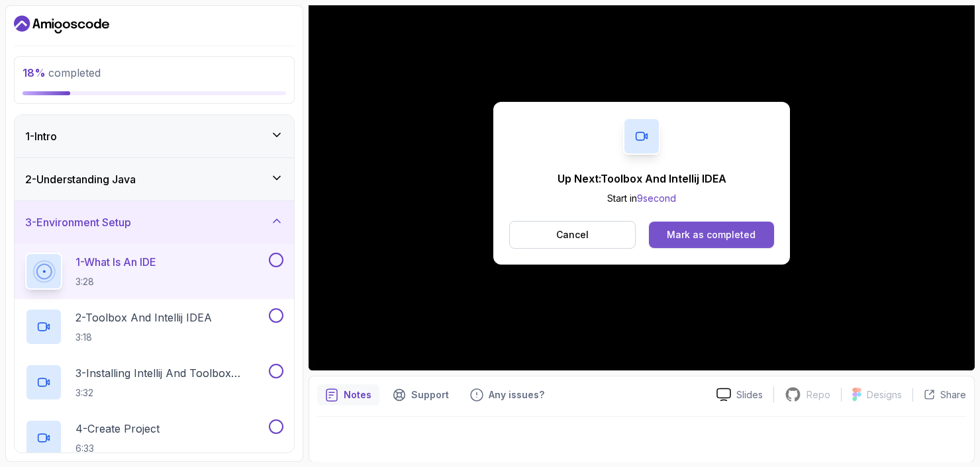
click at [698, 238] on div "Mark as completed" at bounding box center [711, 234] width 89 height 13
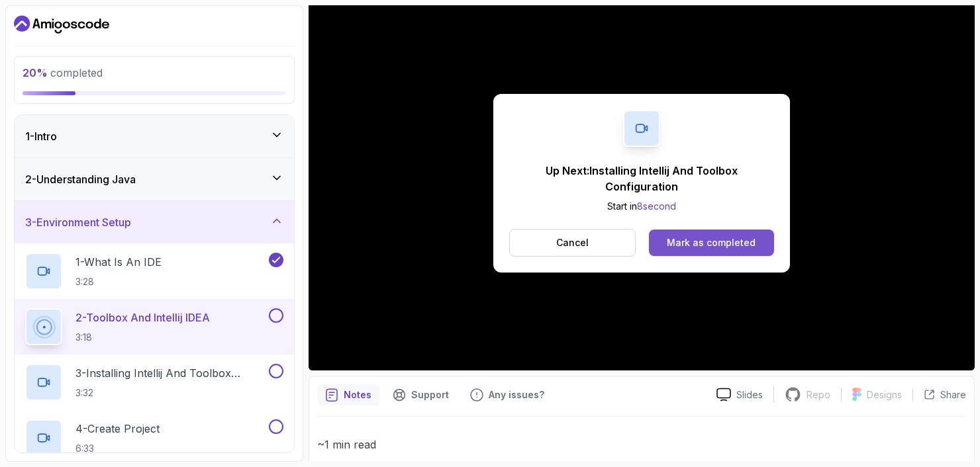
click at [716, 246] on button "Mark as completed" at bounding box center [711, 243] width 125 height 26
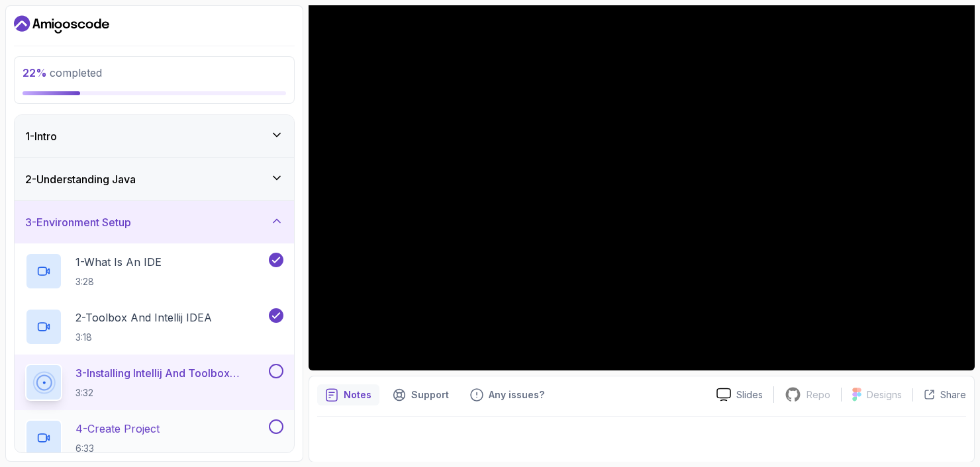
click at [216, 414] on div "4 - Create Project 6:33" at bounding box center [154, 438] width 279 height 56
click at [271, 371] on button at bounding box center [276, 371] width 15 height 15
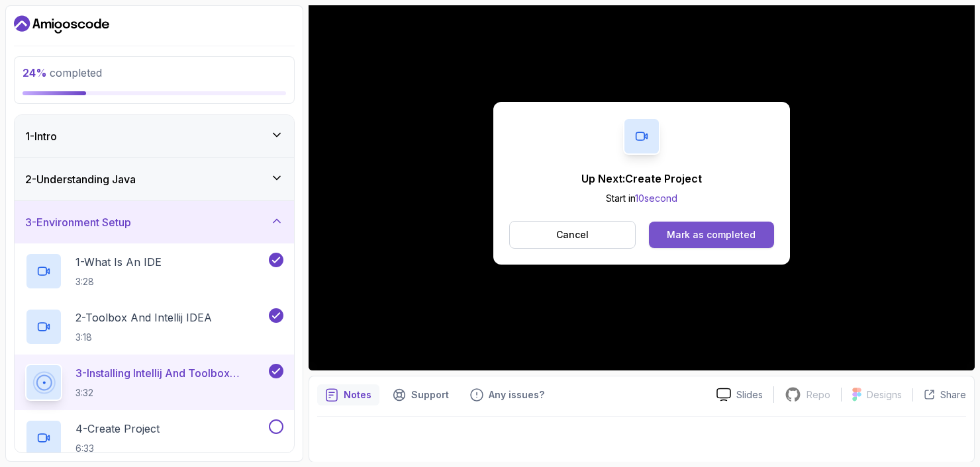
click at [669, 232] on div "Mark as completed" at bounding box center [711, 234] width 89 height 13
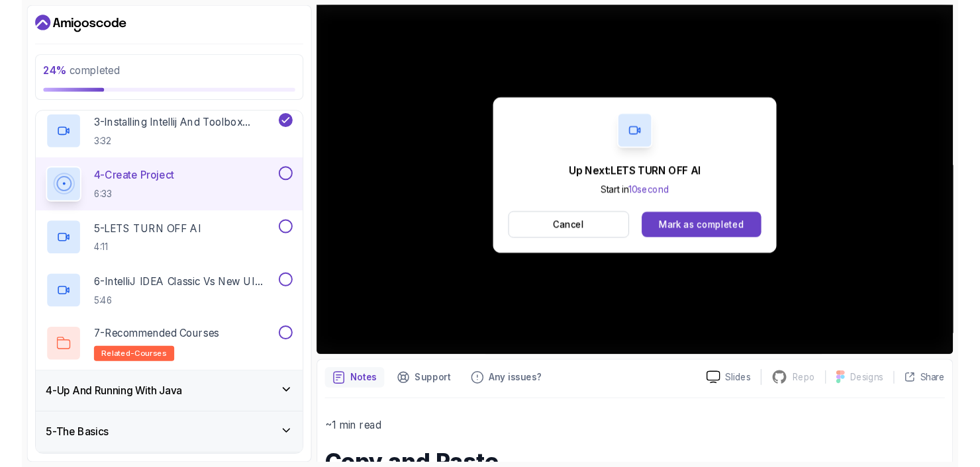
scroll to position [265, 0]
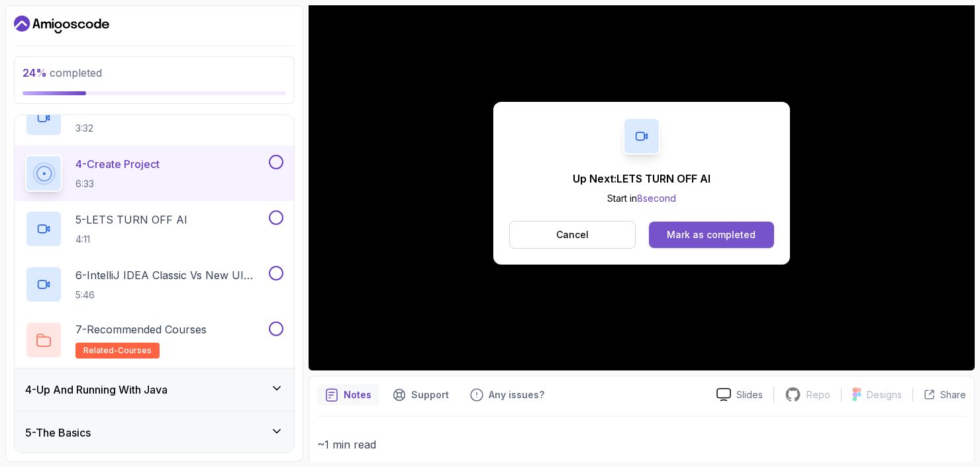
click at [721, 240] on div "Mark as completed" at bounding box center [711, 234] width 89 height 13
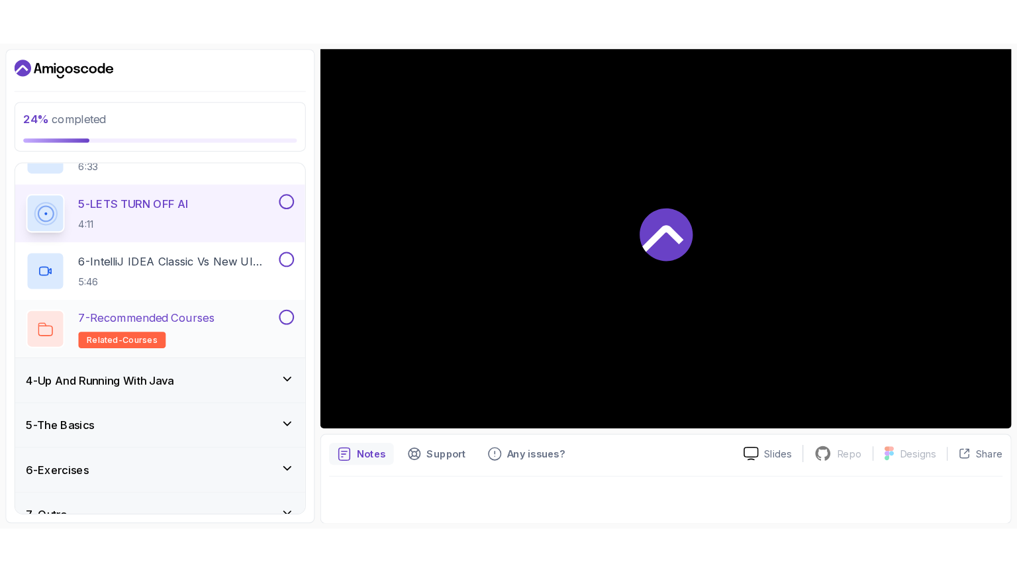
scroll to position [350, 0]
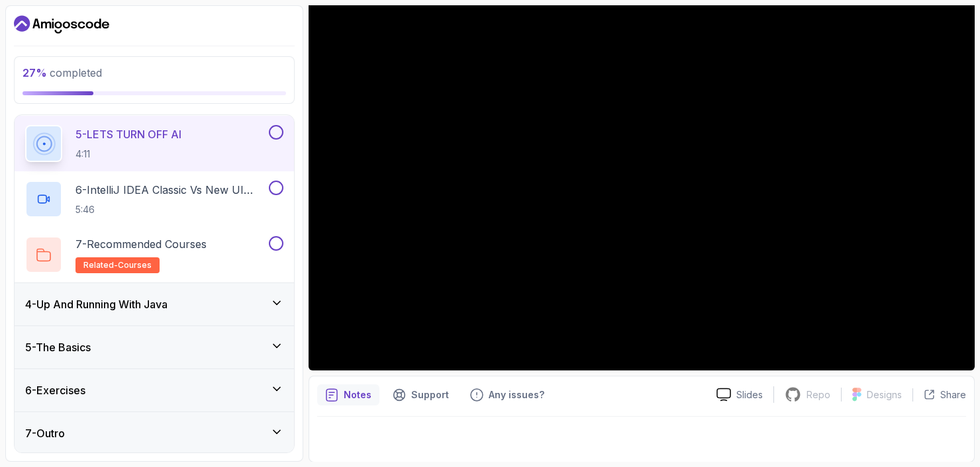
click at [281, 131] on button at bounding box center [276, 132] width 15 height 15
click at [231, 189] on p "6 - IntelliJ IDEA Classic Vs New UI (User Interface)" at bounding box center [170, 190] width 191 height 16
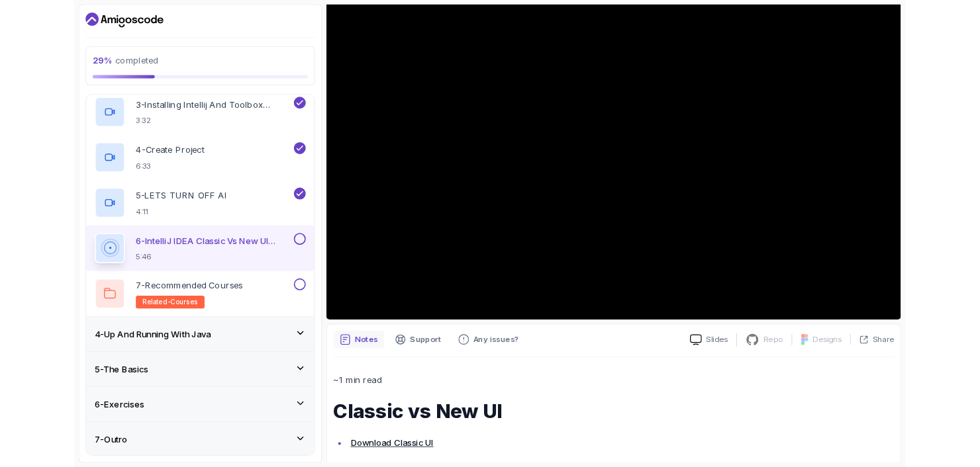
scroll to position [350, 0]
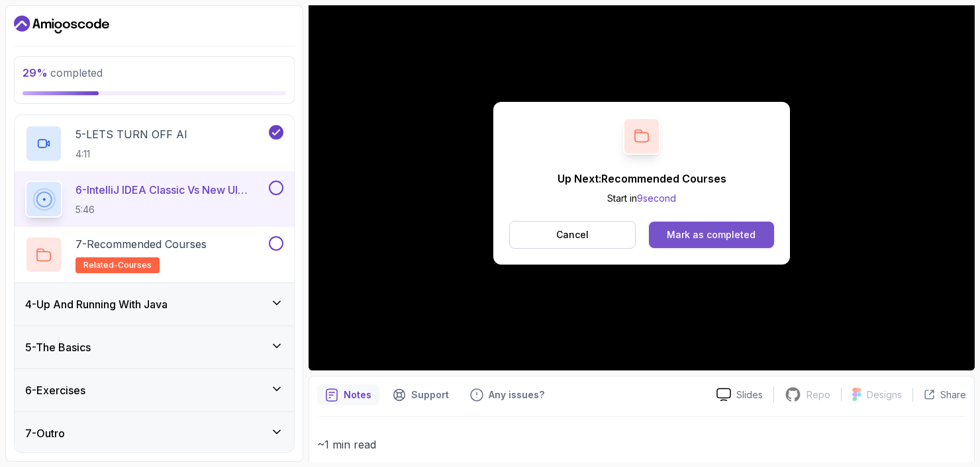
click at [666, 236] on button "Mark as completed" at bounding box center [711, 235] width 125 height 26
